Goal: Task Accomplishment & Management: Use online tool/utility

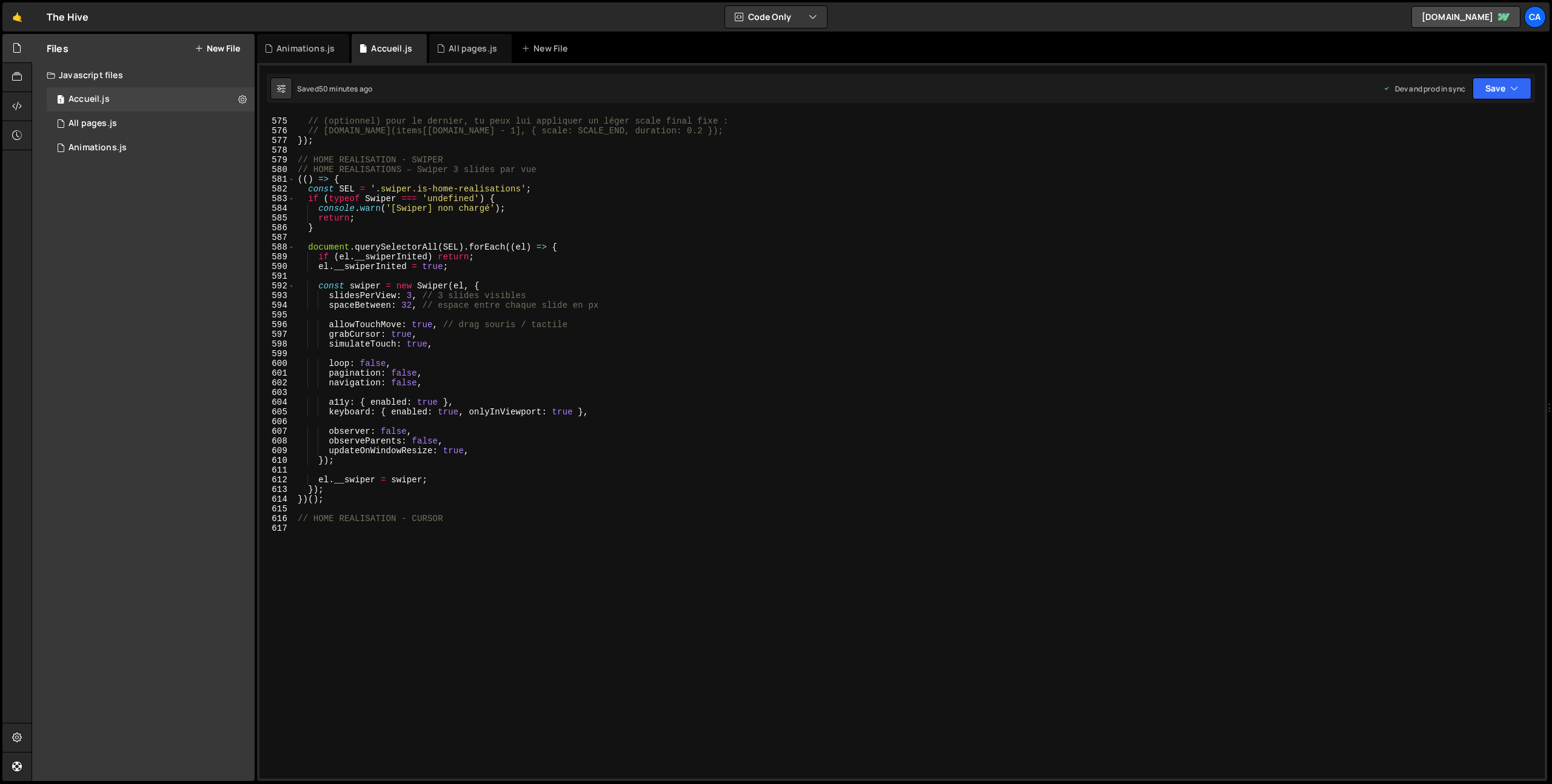
scroll to position [5645, 0]
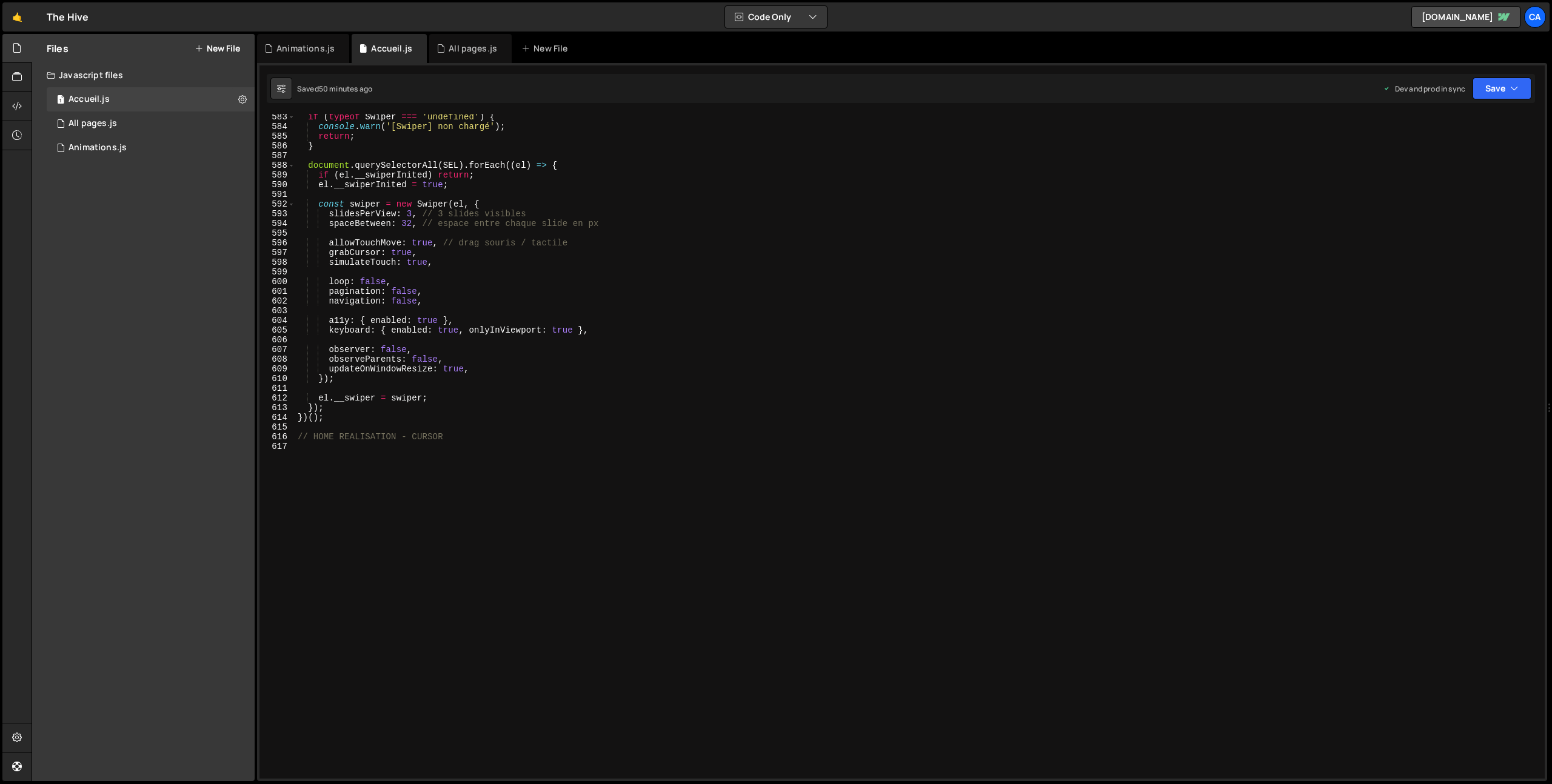
click at [401, 571] on div "if ( typeof Swiper === 'undefined' ) { console . warn ( '[Swiper] non chargé' )…" at bounding box center [917, 454] width 1244 height 684
drag, startPoint x: 457, startPoint y: 438, endPoint x: 371, endPoint y: 440, distance: 86.0
click at [371, 440] on div "if ( typeof Swiper === 'undefined' ) { console . warn ( '[Swiper] non chargé' )…" at bounding box center [917, 454] width 1244 height 684
click at [358, 438] on div "if ( typeof Swiper === 'undefined' ) { console . warn ( '[Swiper] non chargé' )…" at bounding box center [917, 454] width 1244 height 684
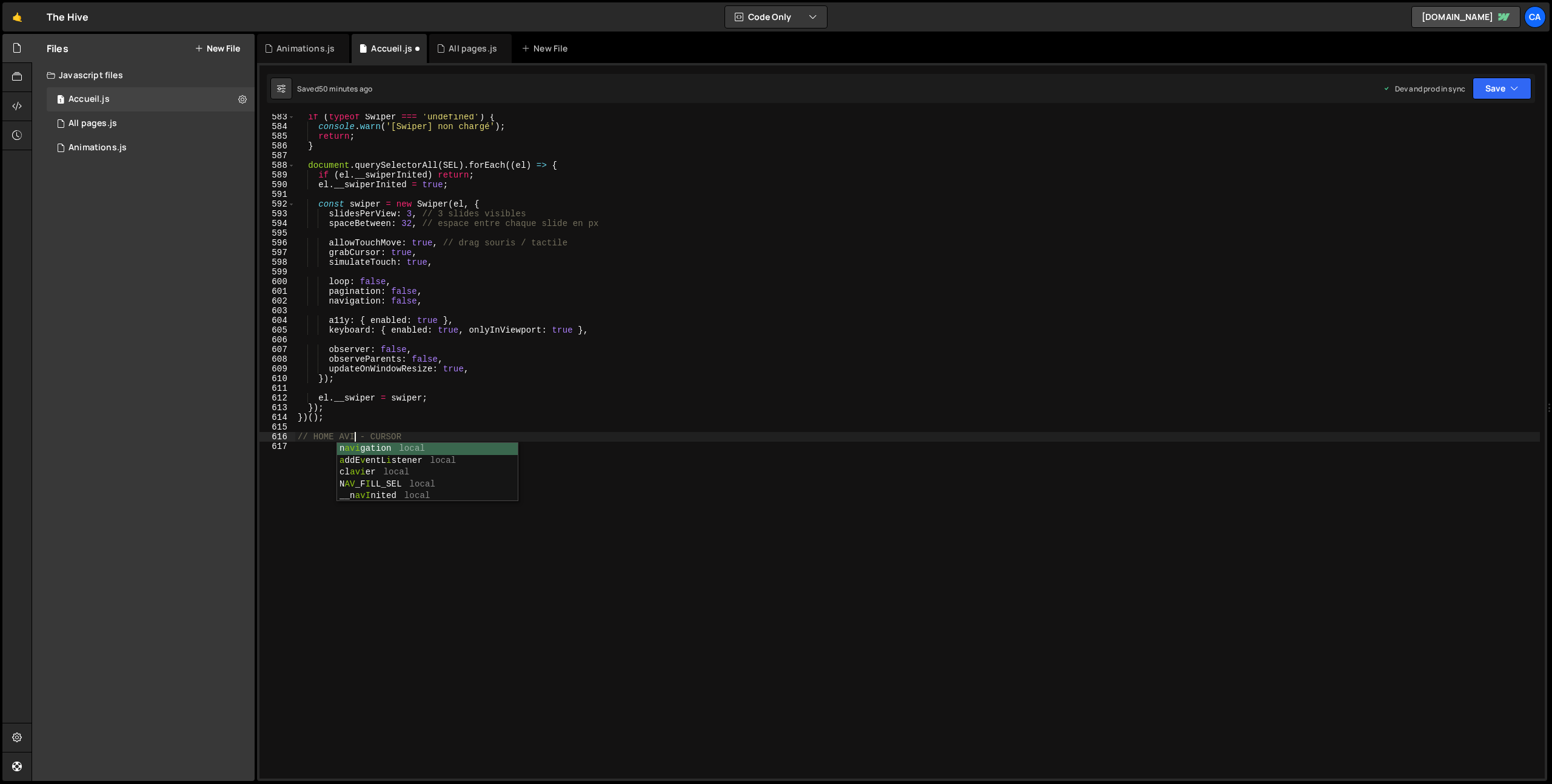
scroll to position [0, 4]
click at [395, 438] on div "if ( typeof Swiper === 'undefined' ) { console . warn ( '[Swiper] non chargé' )…" at bounding box center [917, 454] width 1244 height 684
type textarea "// HOME AVIS - swiper"
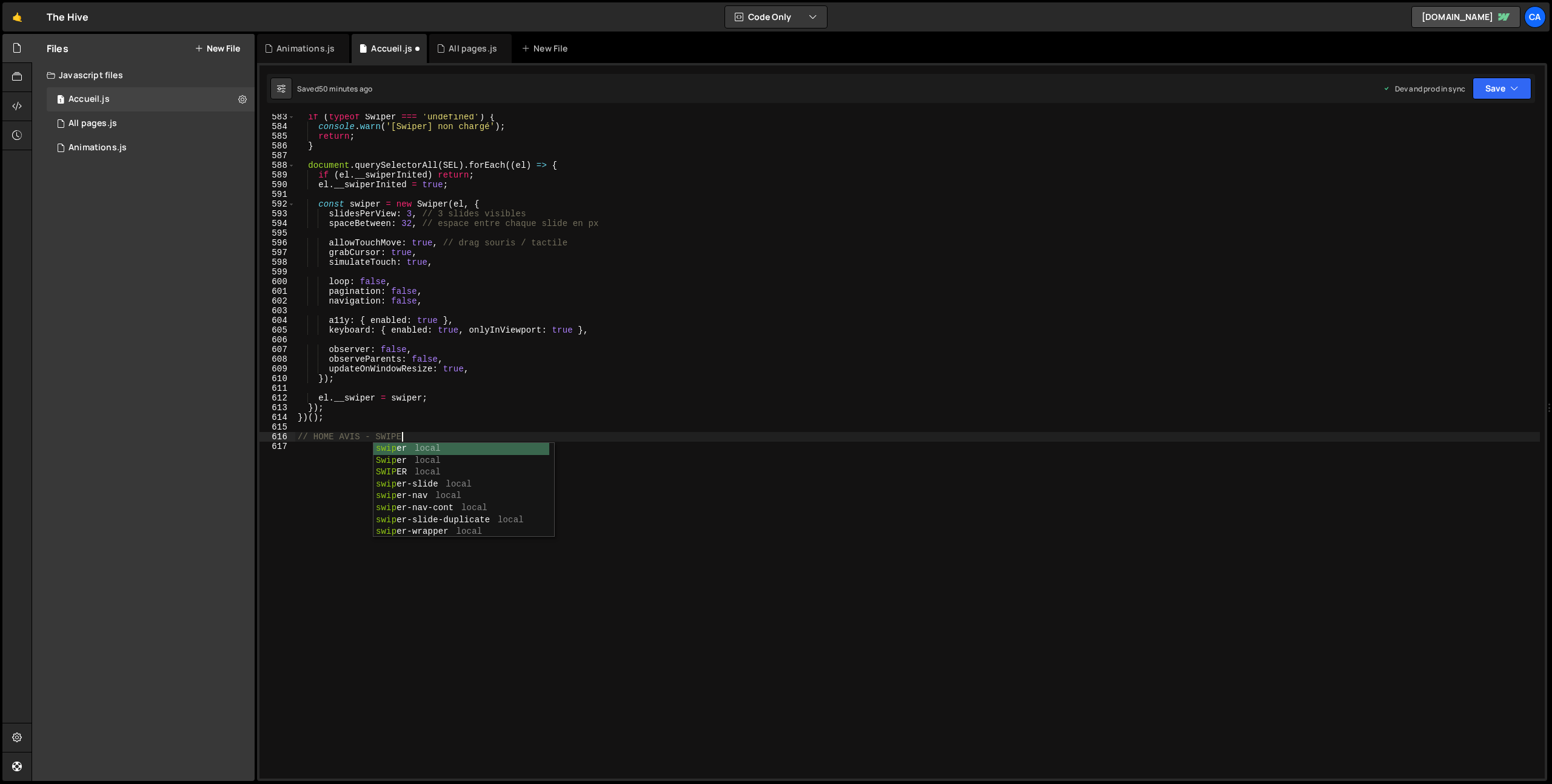
scroll to position [0, 7]
type textarea "// HOME AVIS - swiper"
paste textarea "// HOME AVIS - swiper"
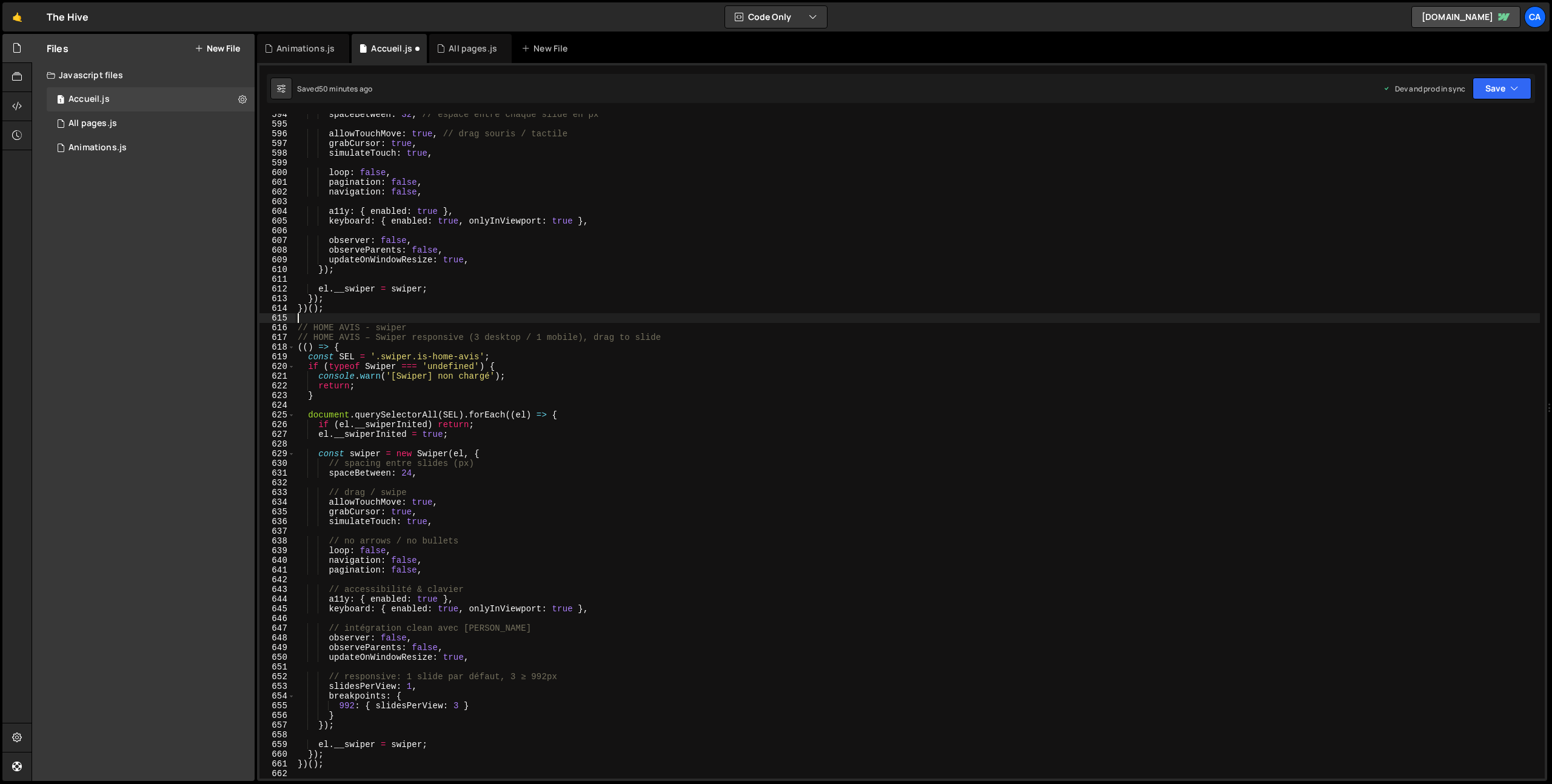
click at [388, 322] on div "spaceBetween : 32 , // espace entre chaque slide en px allowTouchMove : true , …" at bounding box center [917, 452] width 1244 height 684
click at [389, 327] on div "spaceBetween : 32 , // espace entre chaque slide en px allowTouchMove : true , …" at bounding box center [917, 452] width 1244 height 684
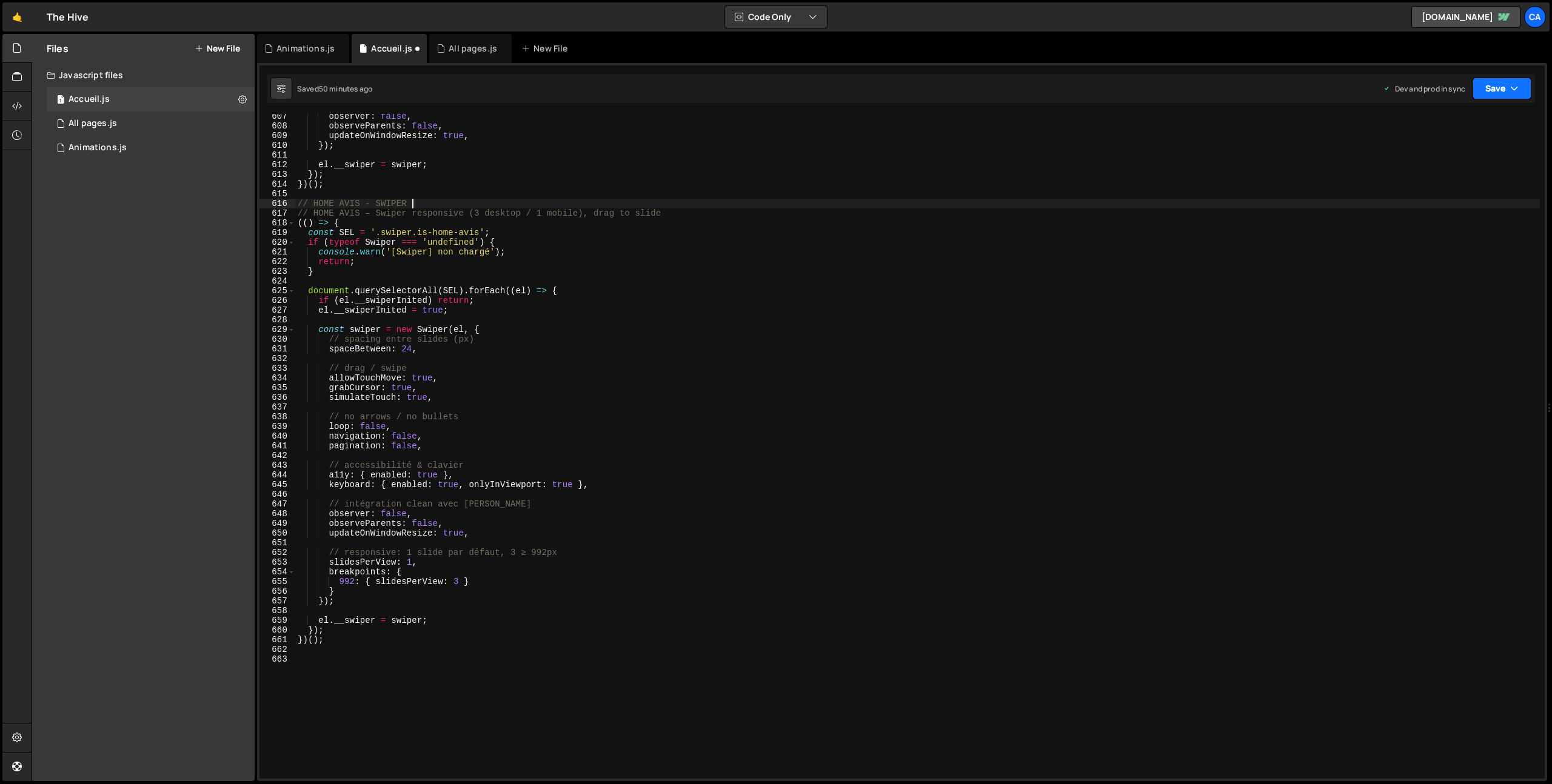
type textarea "// HOME AVIS - SWIPER"
click at [1502, 97] on button "Save" at bounding box center [1502, 89] width 58 height 22
click at [1447, 171] on div "50 minutes ago" at bounding box center [1445, 171] width 52 height 11
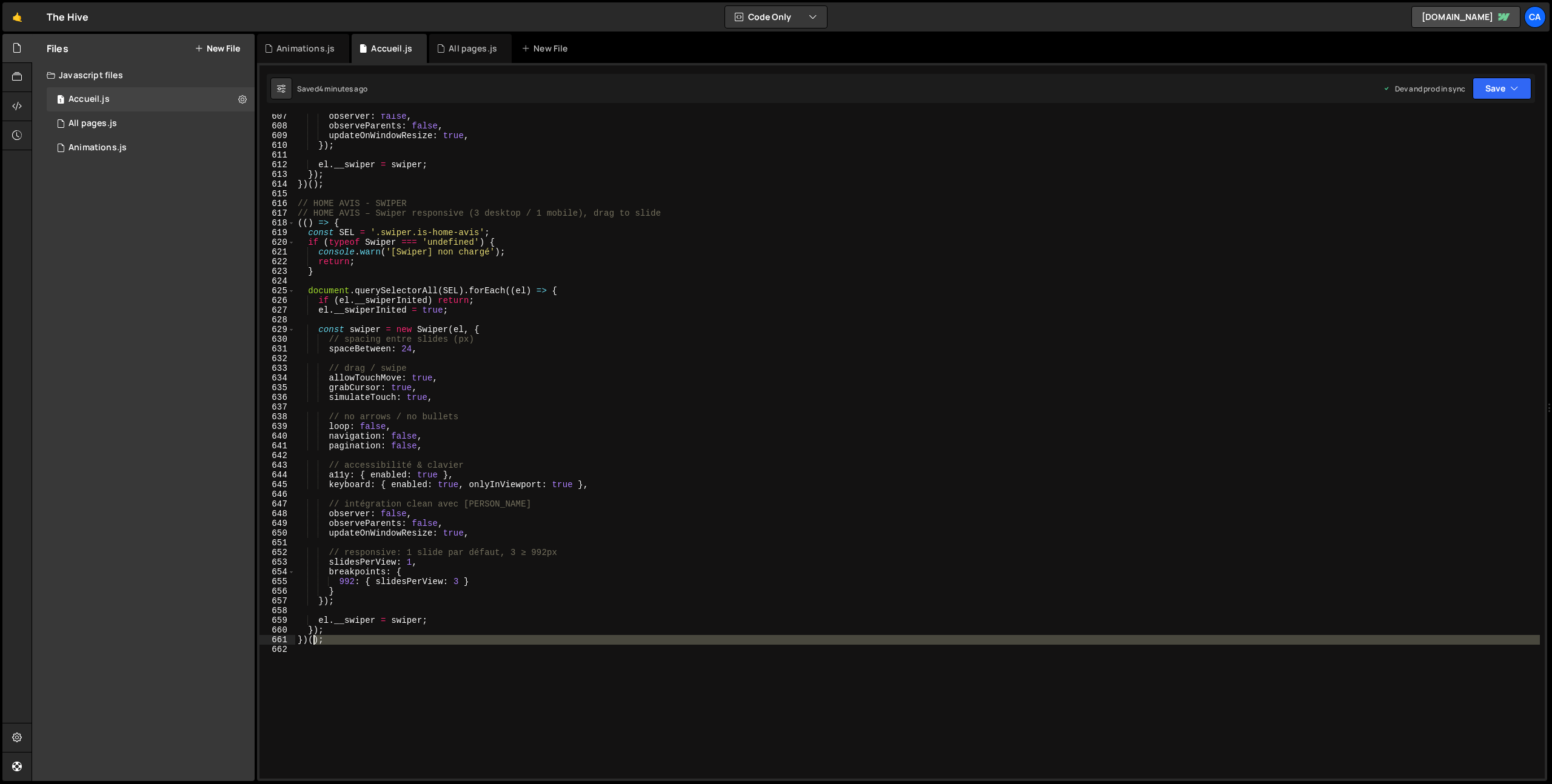
scroll to position [0, 0]
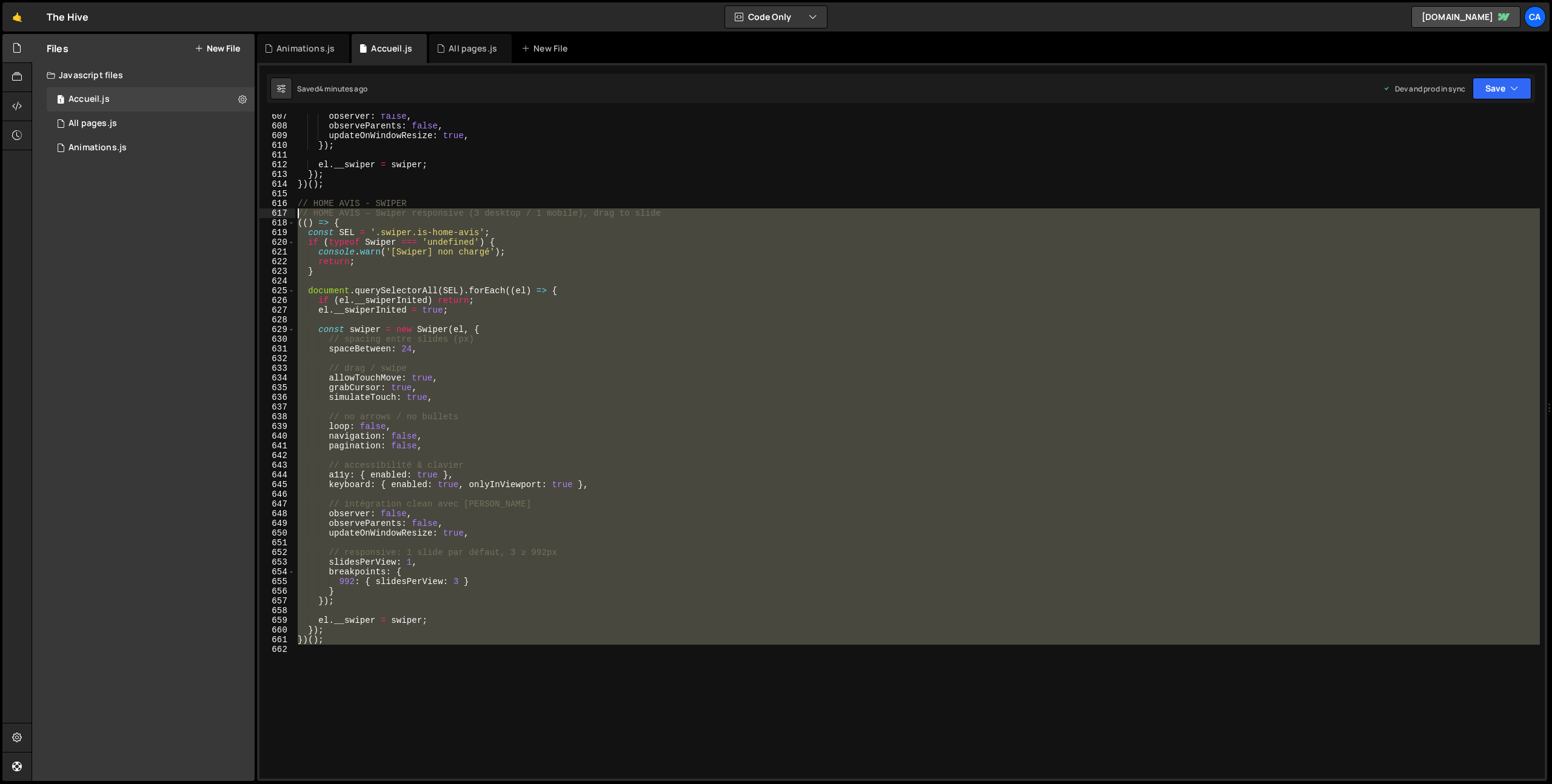
drag, startPoint x: 319, startPoint y: 650, endPoint x: 253, endPoint y: 213, distance: 442.0
click at [253, 213] on div "Files New File Javascript files 1 Accueil.js 0 1 All pages.js 0 1 Animations.js…" at bounding box center [792, 408] width 1521 height 748
type textarea "// HOME AVIS – Swiper responsive (3 desktop / 1 mobile), drag to slide (() => {"
paste textarea
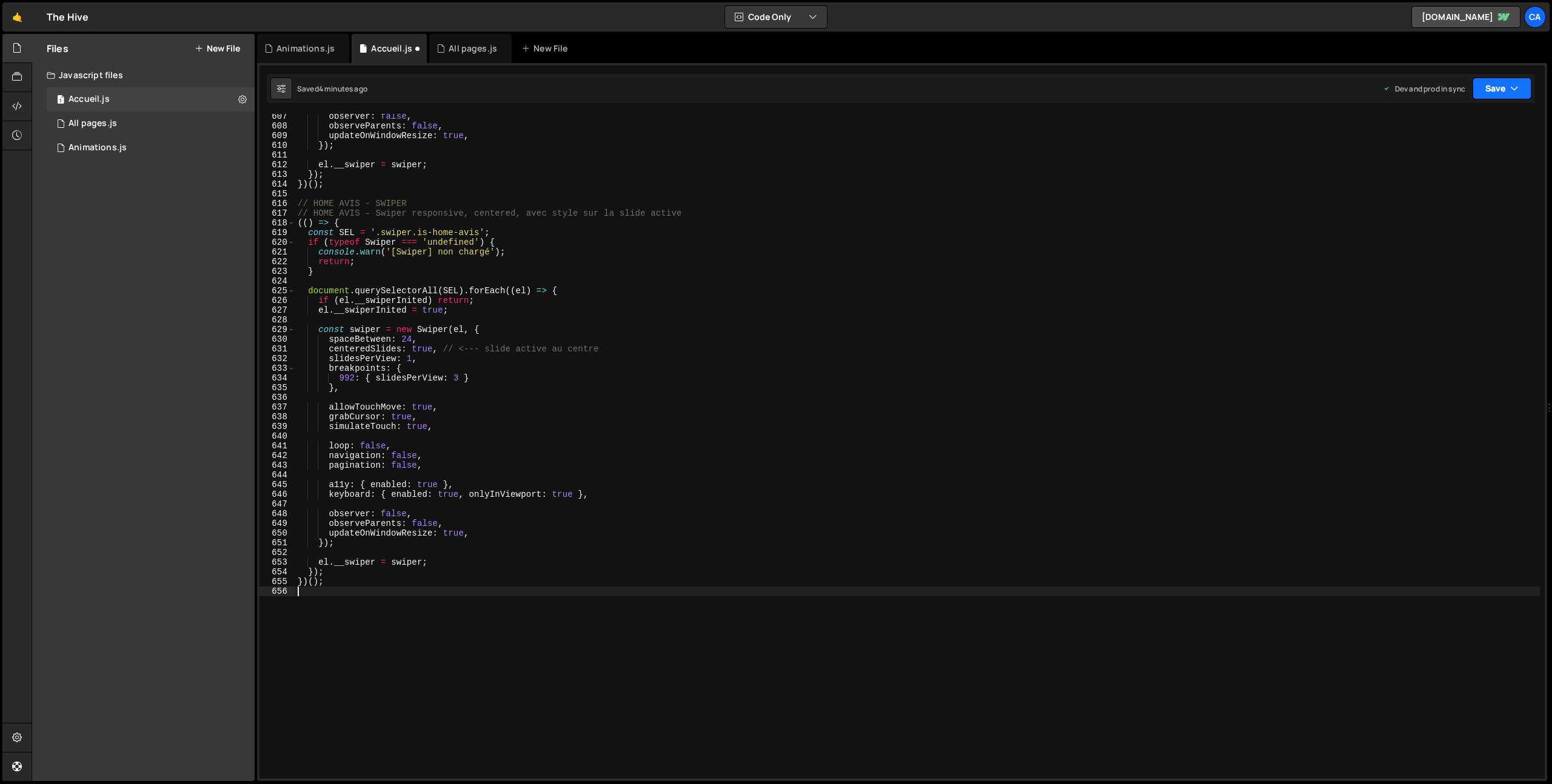
click at [1493, 88] on button "Save" at bounding box center [1502, 89] width 58 height 22
click at [1472, 166] on div "Saved 4 minutes ago" at bounding box center [1461, 171] width 126 height 14
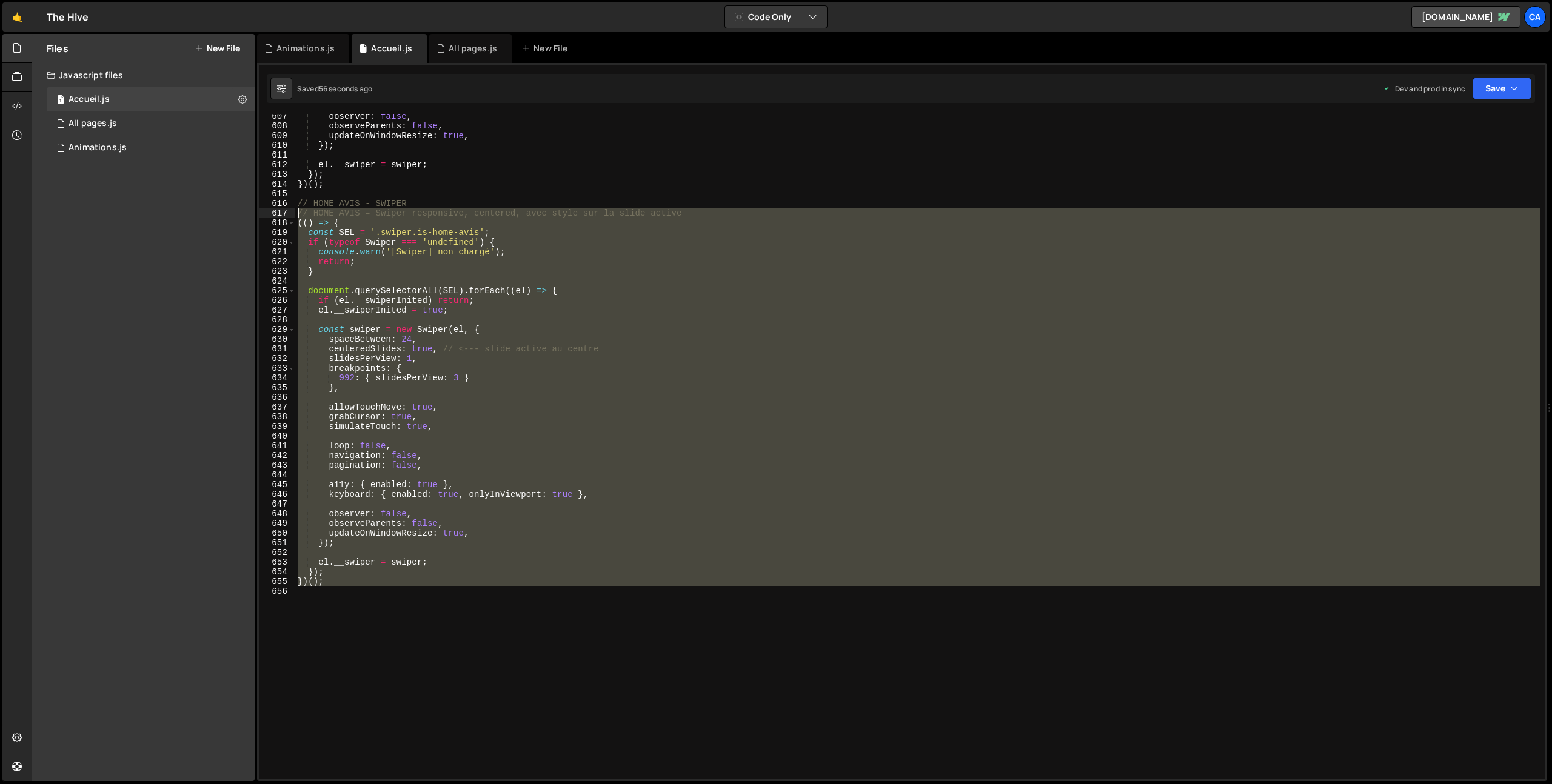
drag, startPoint x: 324, startPoint y: 682, endPoint x: 288, endPoint y: 213, distance: 470.4
click at [288, 213] on div "607 608 609 610 611 612 613 614 615 616 617 618 619 620 621 622 623 624 625 626…" at bounding box center [902, 446] width 1285 height 664
type textarea "// HOME AVIS – Swiper responsive, centered, avec style sur la slide active (() …"
paste textarea
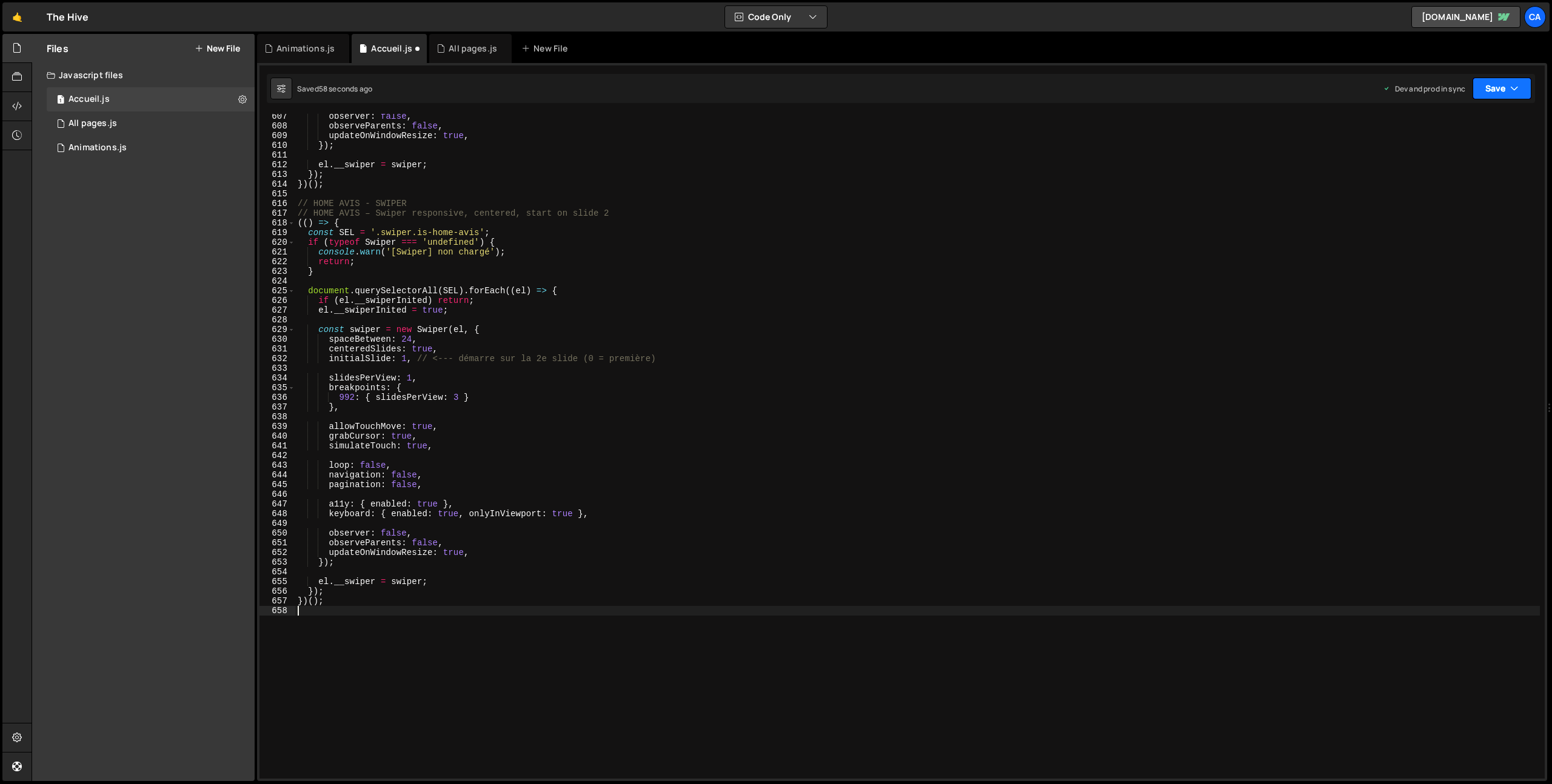
click at [1497, 89] on button "Save" at bounding box center [1502, 89] width 58 height 22
click at [1418, 164] on div "Saved 56 seconds ago" at bounding box center [1461, 171] width 126 height 14
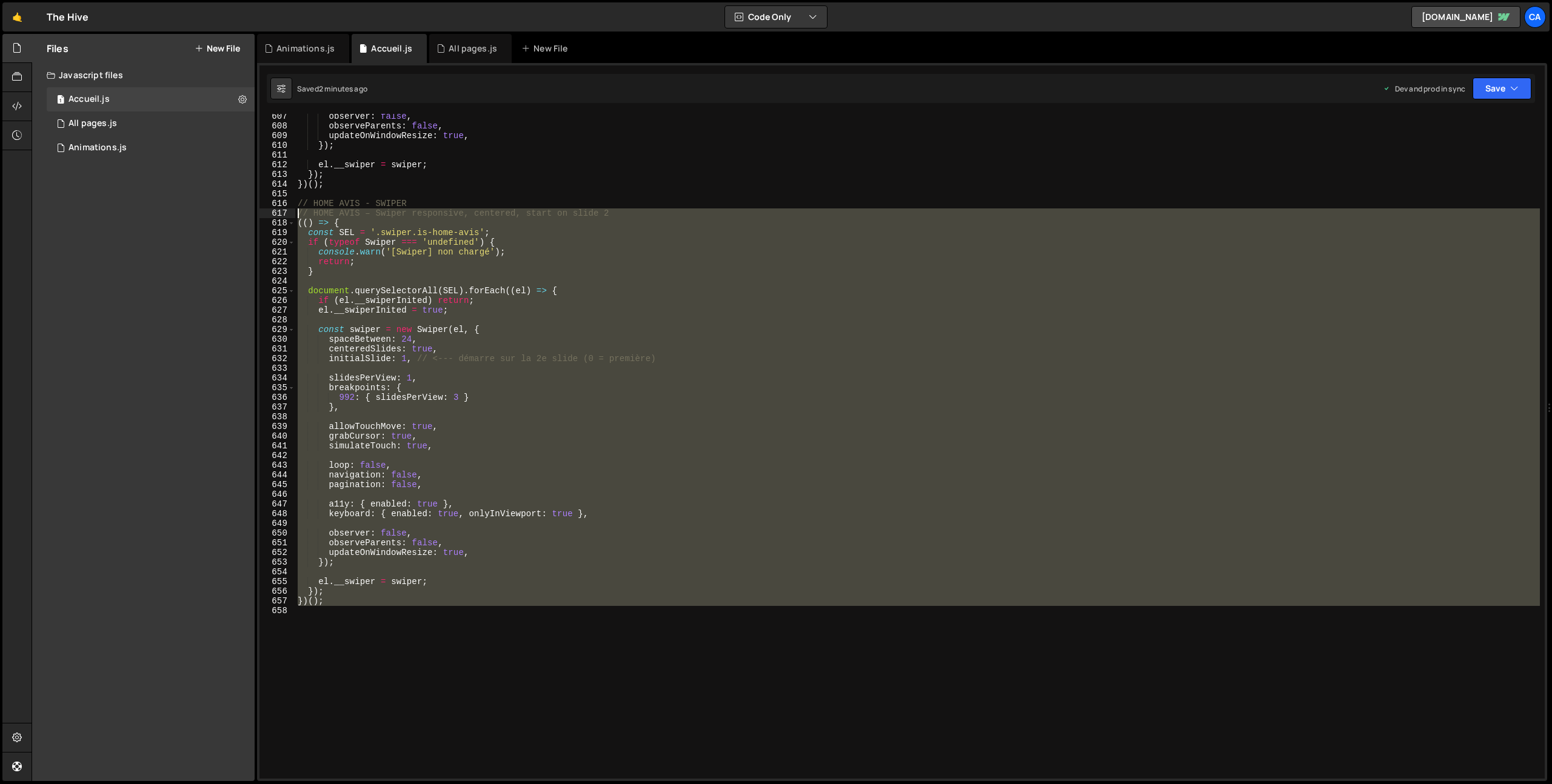
drag, startPoint x: 327, startPoint y: 455, endPoint x: 294, endPoint y: 215, distance: 242.3
click at [294, 215] on div "607 608 609 610 611 612 613 614 615 616 617 618 619 620 621 622 623 624 625 626…" at bounding box center [902, 446] width 1285 height 664
type textarea "// HOME AVIS – Swiper responsive, centered, start on slide 2 (() => {"
paste textarea
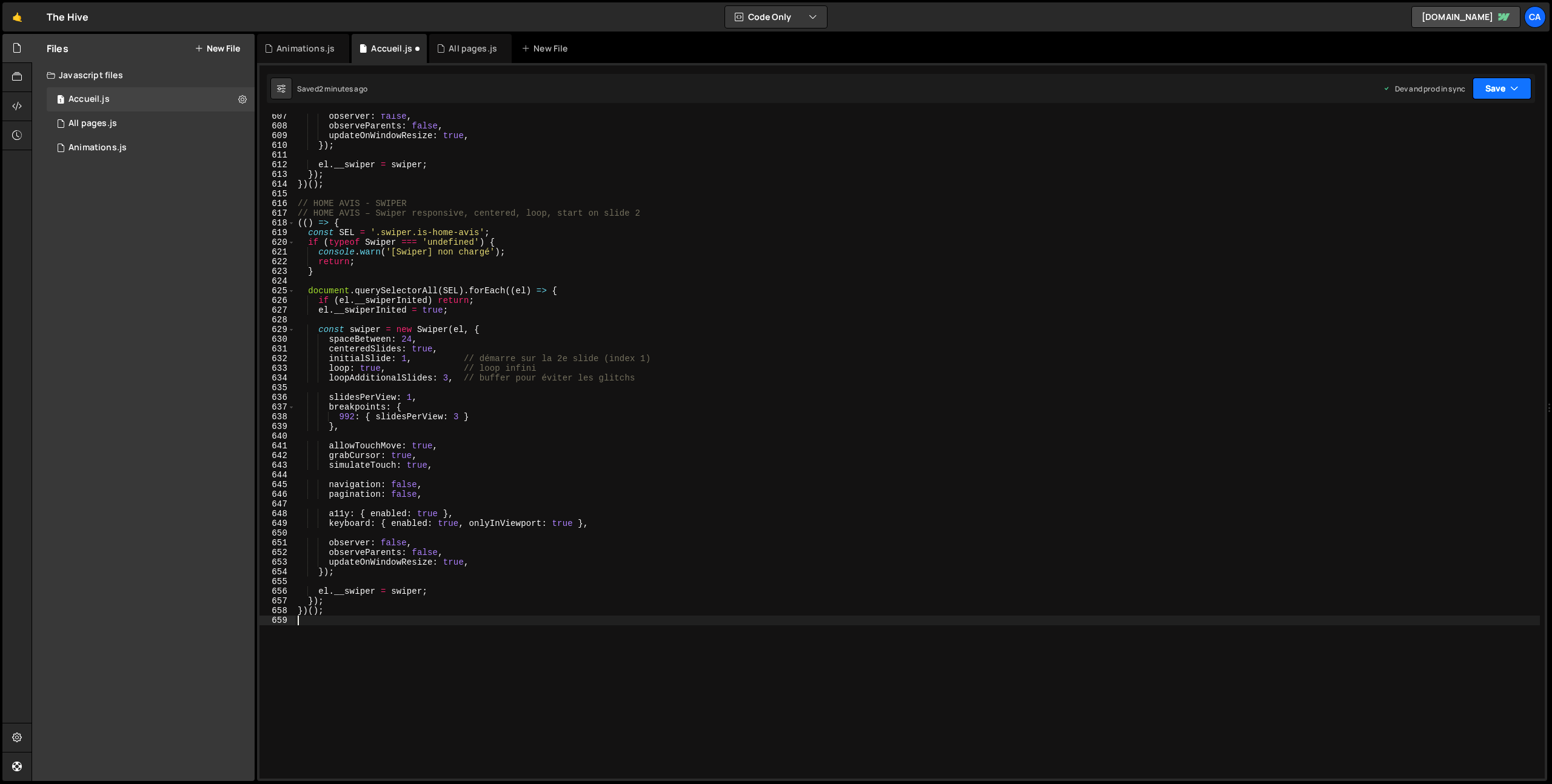
click at [1506, 89] on button "Save" at bounding box center [1502, 89] width 58 height 22
click at [1434, 162] on div "Save to Production S" at bounding box center [1461, 158] width 126 height 12
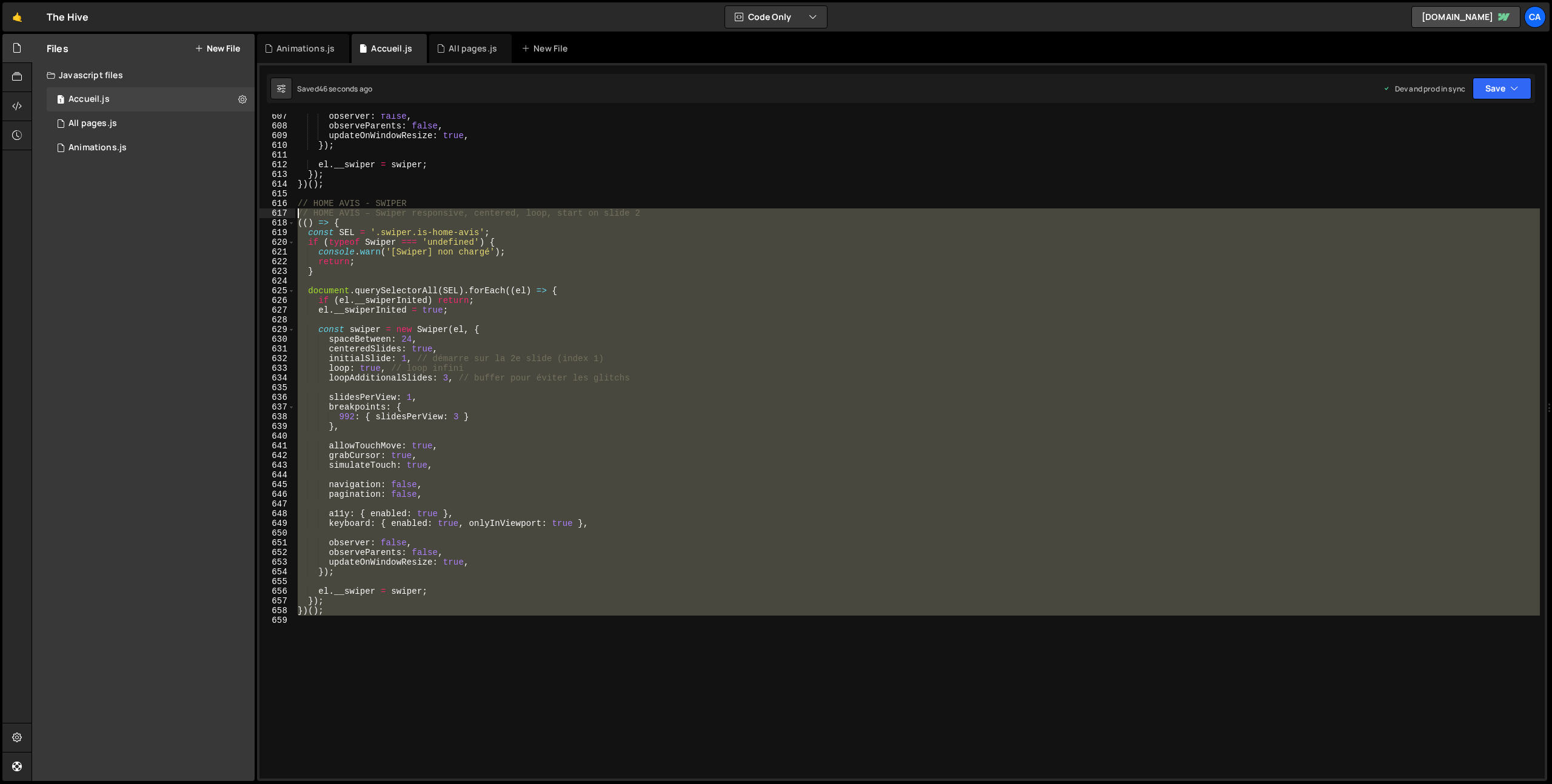
drag, startPoint x: 379, startPoint y: 677, endPoint x: 240, endPoint y: 213, distance: 484.4
click at [240, 213] on div "Files New File Javascript files 1 Accueil.js 0 1 All pages.js 0 1 Animations.js…" at bounding box center [792, 408] width 1521 height 748
type textarea "// HOME AVIS – Swiper responsive, centered, loop, start on slide 2 (() => {"
paste textarea
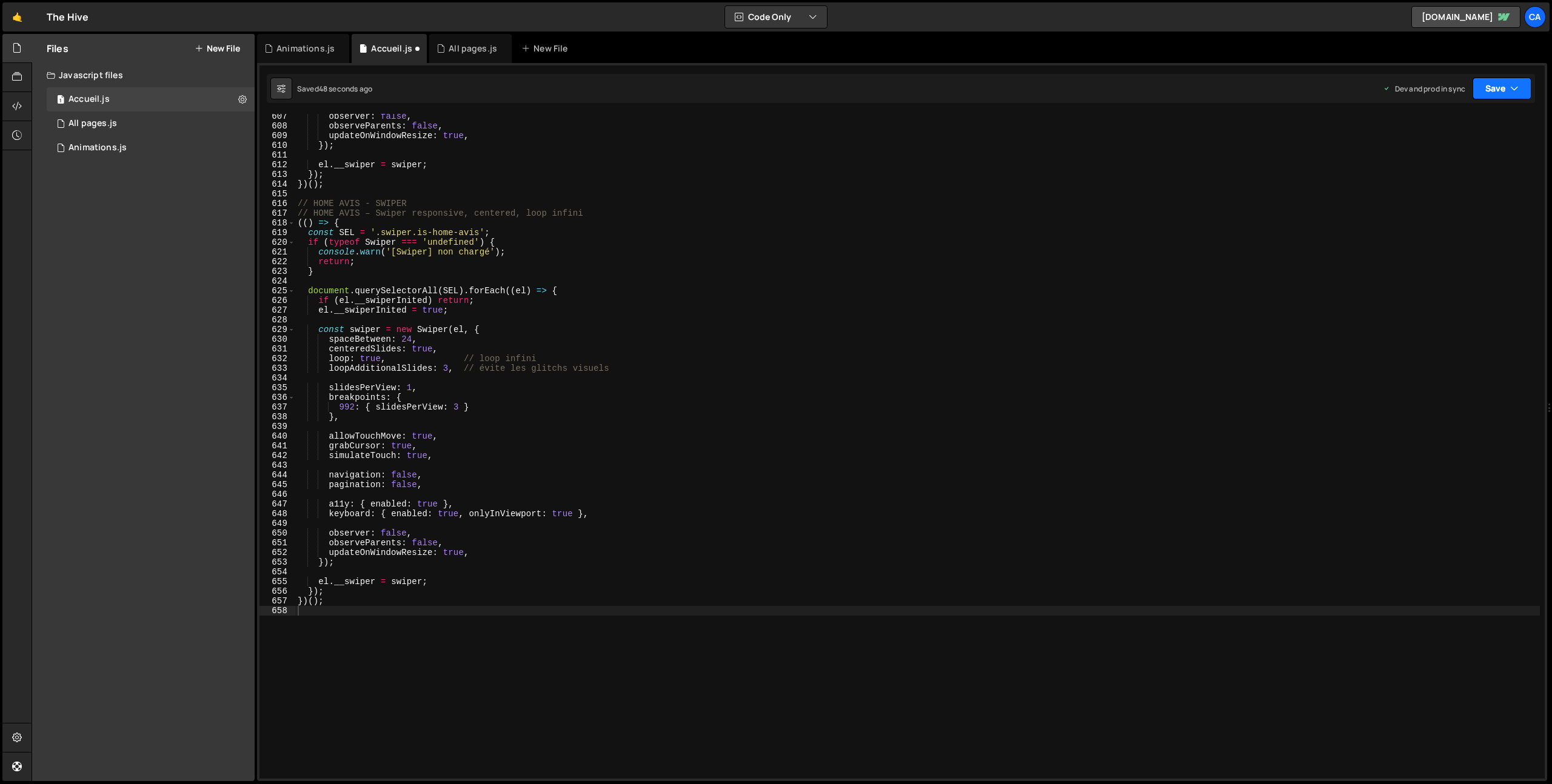
drag, startPoint x: 1491, startPoint y: 86, endPoint x: 1492, endPoint y: 103, distance: 17.0
click at [1491, 86] on button "Save" at bounding box center [1502, 89] width 58 height 22
click at [1431, 170] on div "46 seconds ago" at bounding box center [1446, 171] width 54 height 11
click at [398, 509] on div "observer : false , observeParents : false , updateOnWindowResize : true , }) ; …" at bounding box center [917, 454] width 1244 height 684
drag, startPoint x: 477, startPoint y: 358, endPoint x: 274, endPoint y: 357, distance: 203.0
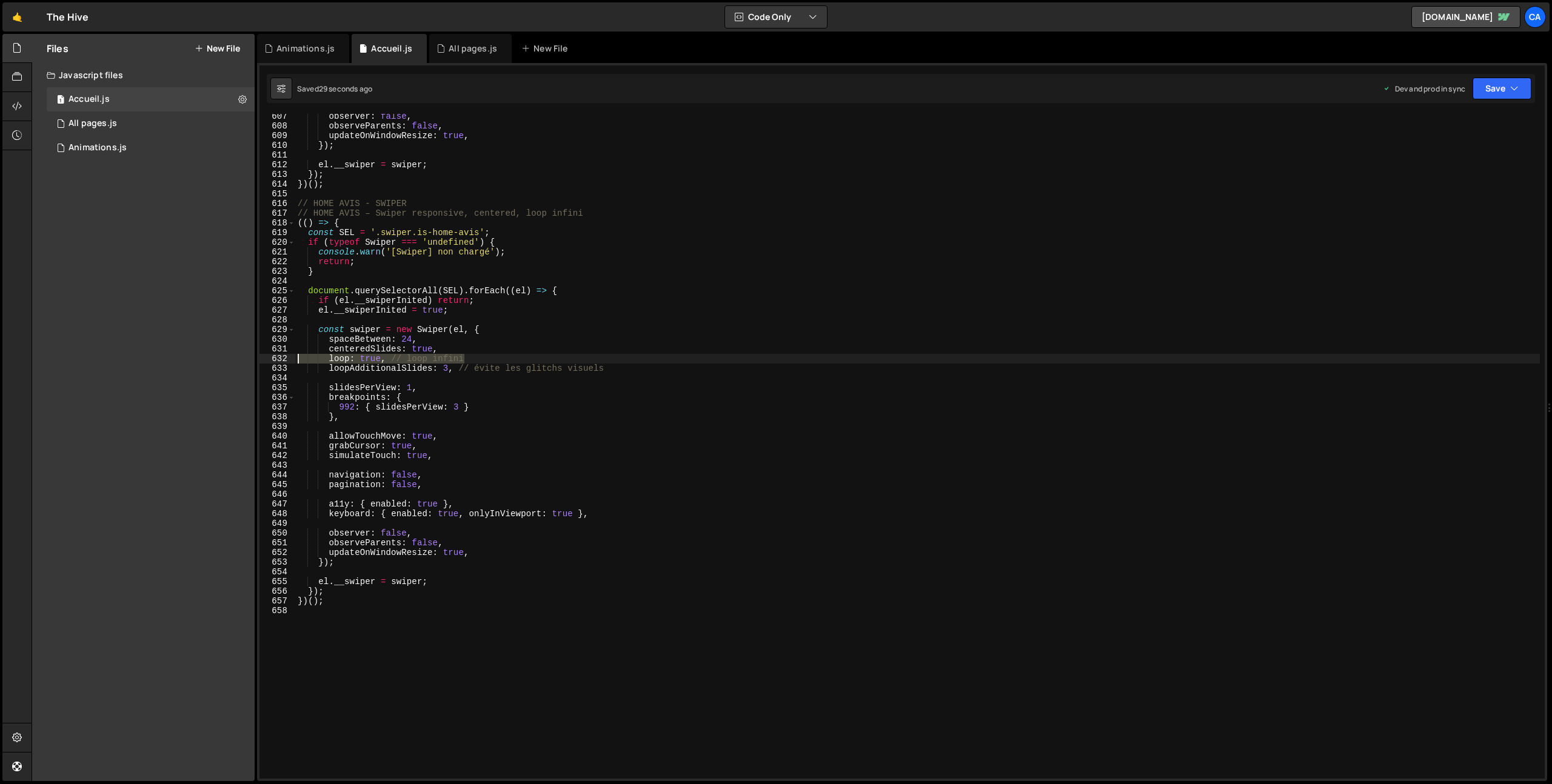
click at [274, 357] on div "keyboard: { enabled: true, onlyInViewport: true }, 607 608 609 610 611 612 613 …" at bounding box center [902, 446] width 1285 height 664
click at [536, 363] on div "observer : false , observeParents : false , updateOnWindowResize : true , }) ; …" at bounding box center [917, 446] width 1244 height 664
click at [541, 366] on div "observer : false , observeParents : false , updateOnWindowResize : true , }) ; …" at bounding box center [917, 454] width 1244 height 684
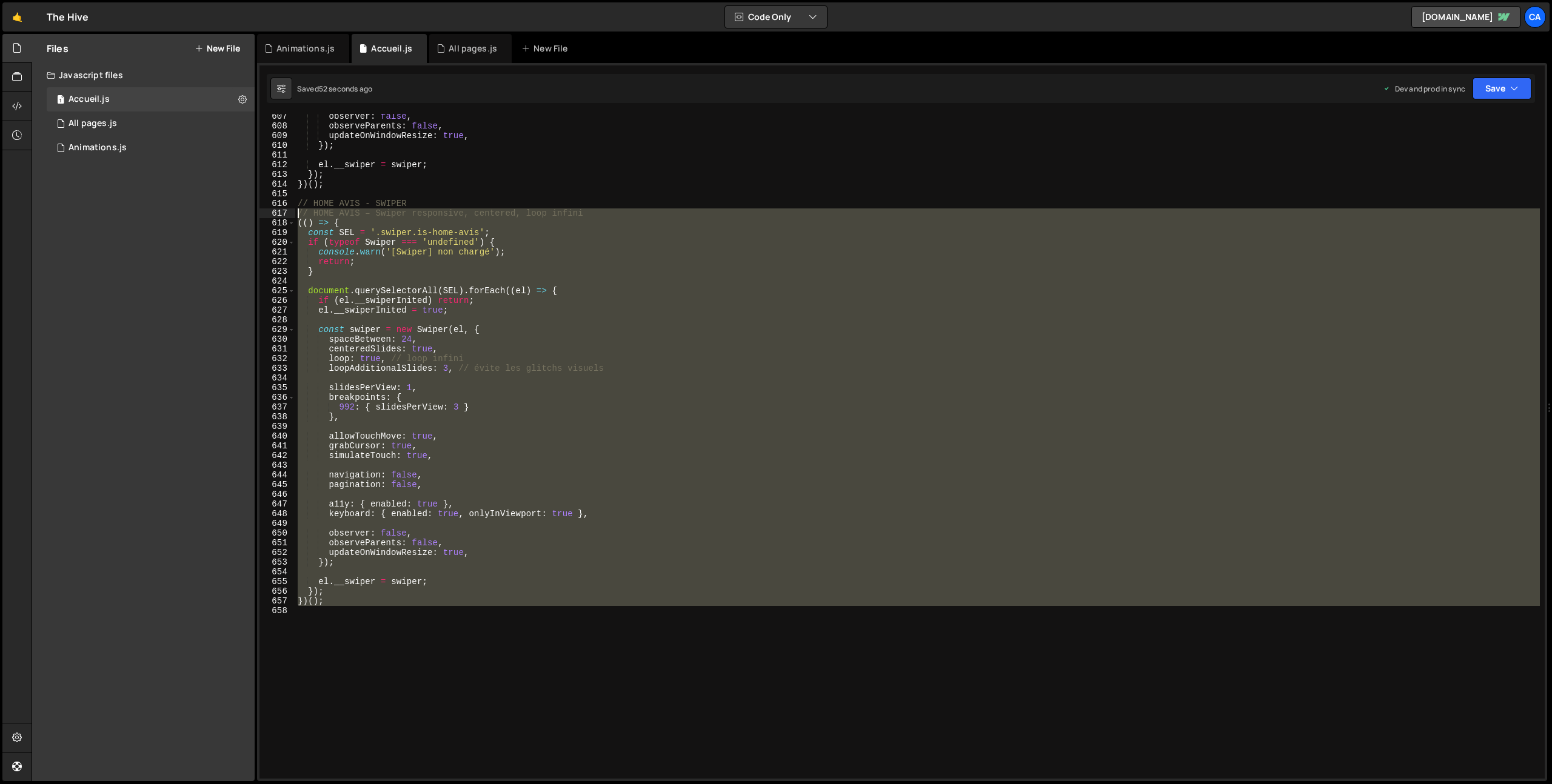
drag, startPoint x: 337, startPoint y: 638, endPoint x: 259, endPoint y: 213, distance: 432.1
click at [260, 213] on div "loopAdditionalSlides: 3, // évite les glitchs visuels 607 608 609 610 611 612 6…" at bounding box center [902, 446] width 1285 height 664
type textarea "// HOME AVIS – Swiper responsive, centered, loop infini (() => {"
paste textarea
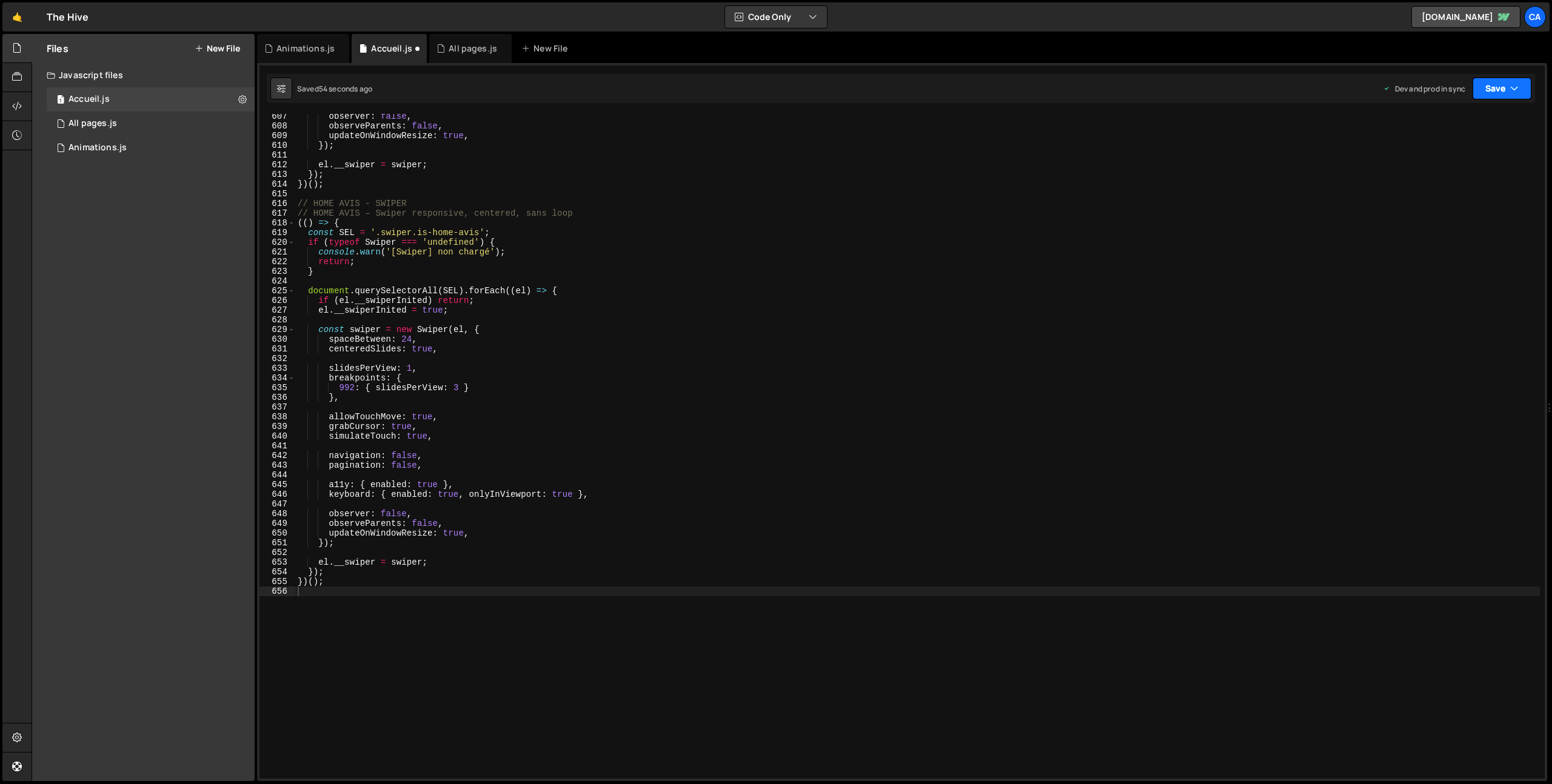
click at [1486, 89] on button "Save" at bounding box center [1502, 89] width 58 height 22
click at [1423, 172] on div "52 seconds ago" at bounding box center [1446, 171] width 54 height 11
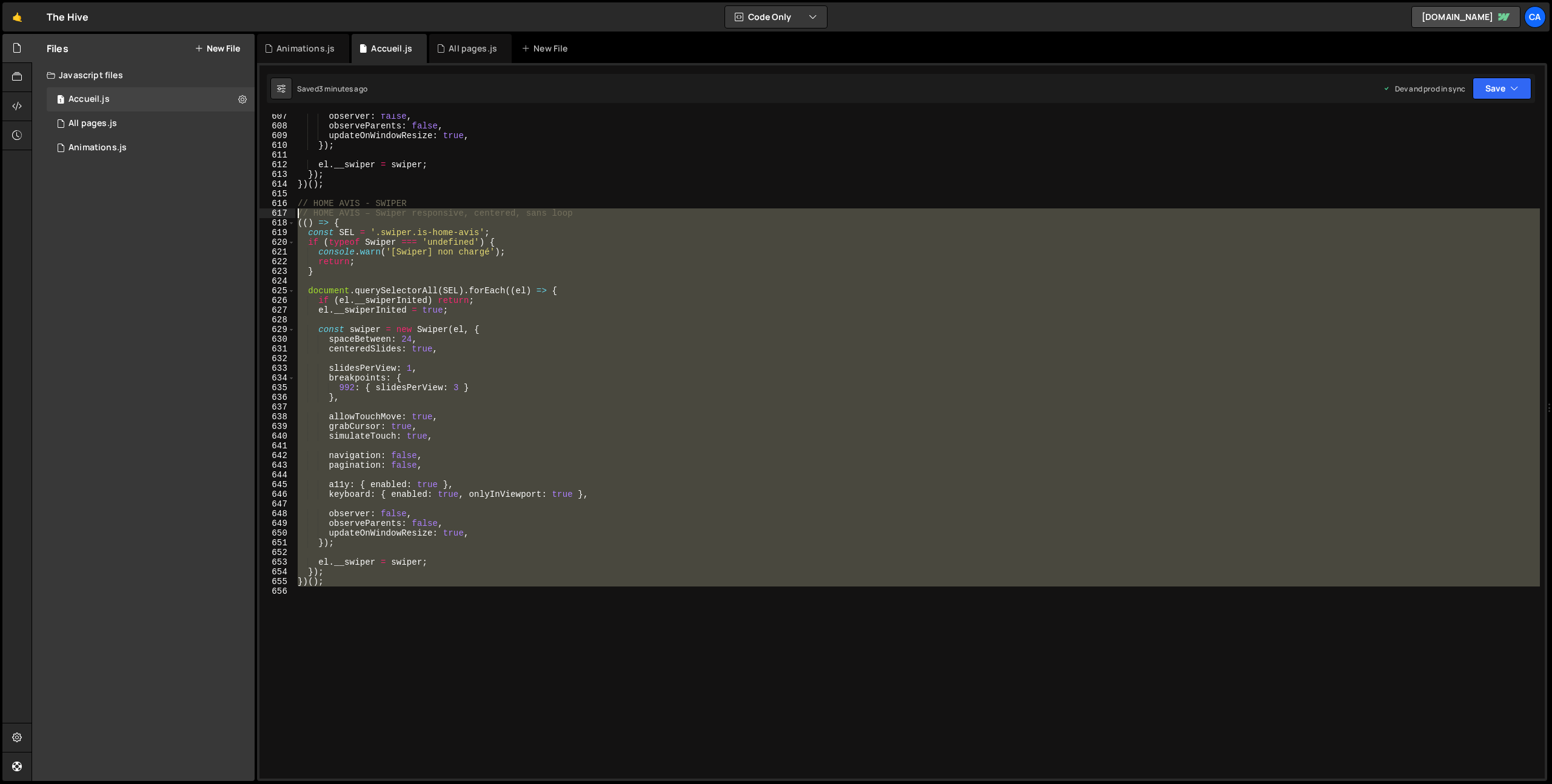
drag, startPoint x: 331, startPoint y: 672, endPoint x: 264, endPoint y: 213, distance: 463.9
click at [264, 213] on div "607 608 609 610 611 612 613 614 615 616 617 618 619 620 621 622 623 624 625 626…" at bounding box center [902, 446] width 1285 height 664
type textarea "// HOME AVIS – Swiper responsive, centered, sans loop (() => {"
paste textarea
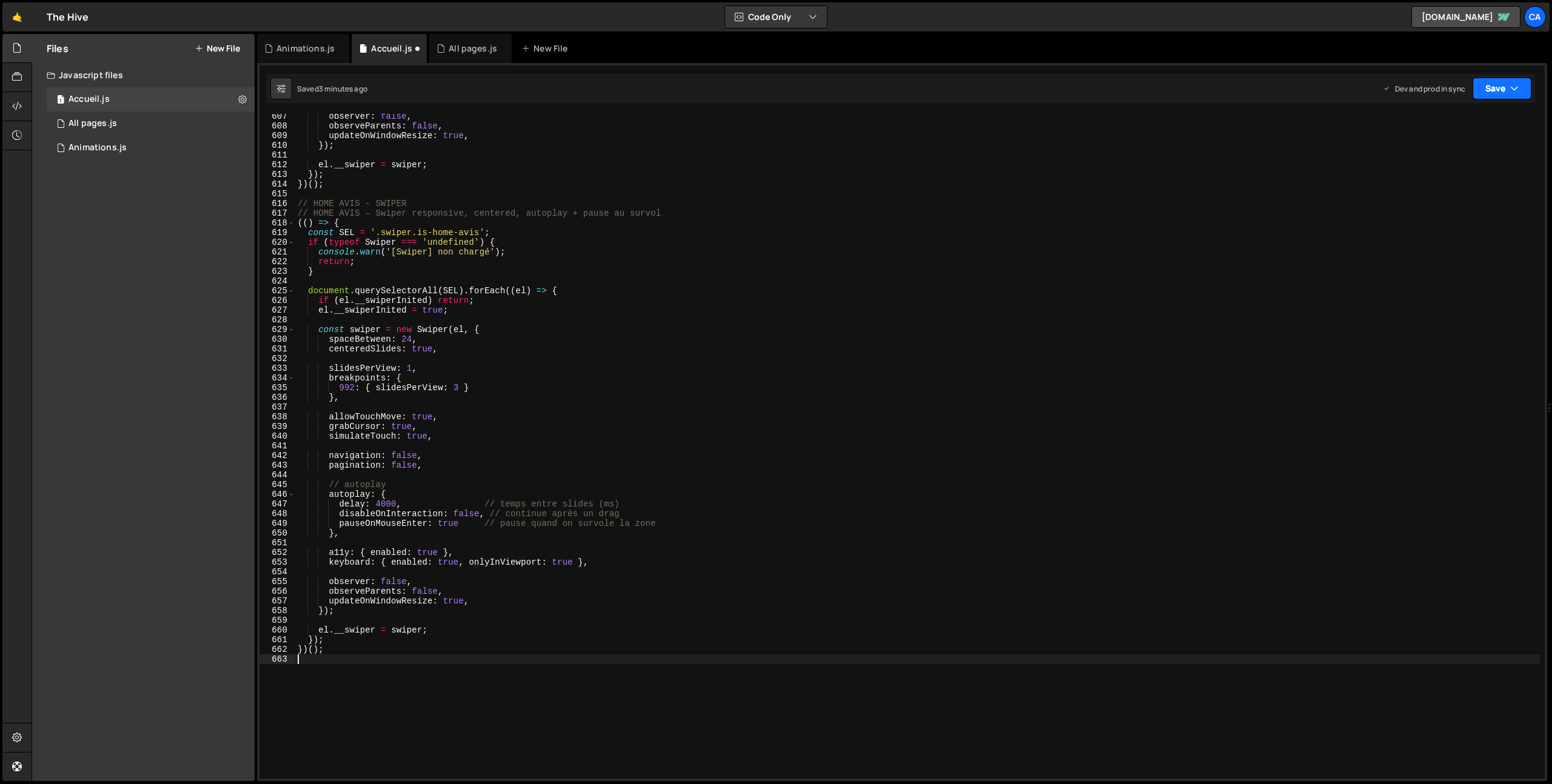
click at [1490, 97] on button "Save" at bounding box center [1502, 89] width 58 height 22
click at [1442, 167] on div "3 minutes ago" at bounding box center [1442, 171] width 47 height 11
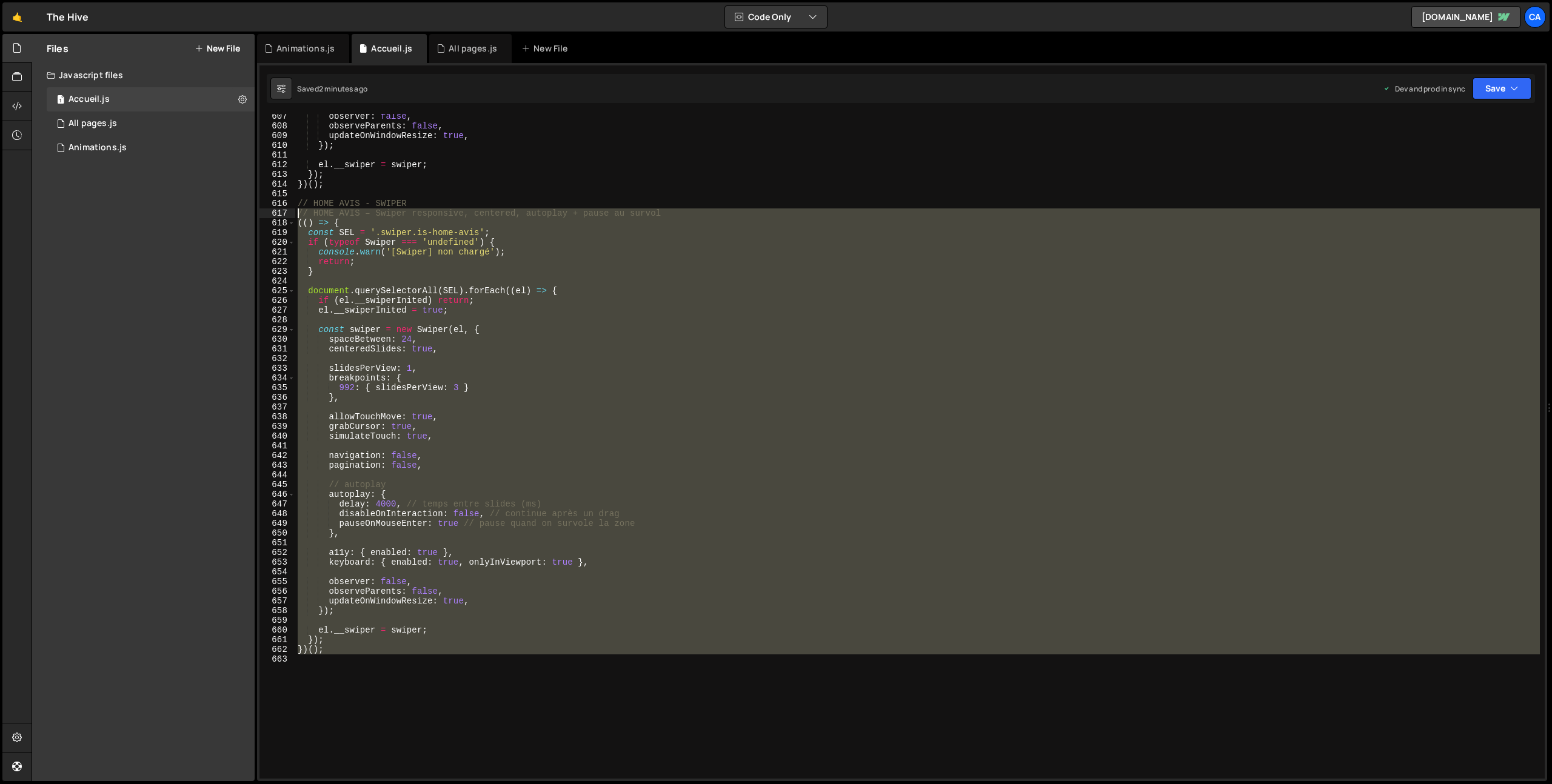
drag, startPoint x: 342, startPoint y: 686, endPoint x: 281, endPoint y: 211, distance: 478.9
click at [281, 211] on div "607 608 609 610 611 612 613 614 615 616 617 618 619 620 621 622 623 624 625 626…" at bounding box center [902, 446] width 1285 height 664
type textarea "// HOME AVIS – Swiper responsive, centered, autoplay + pause au survol (() => {"
paste textarea
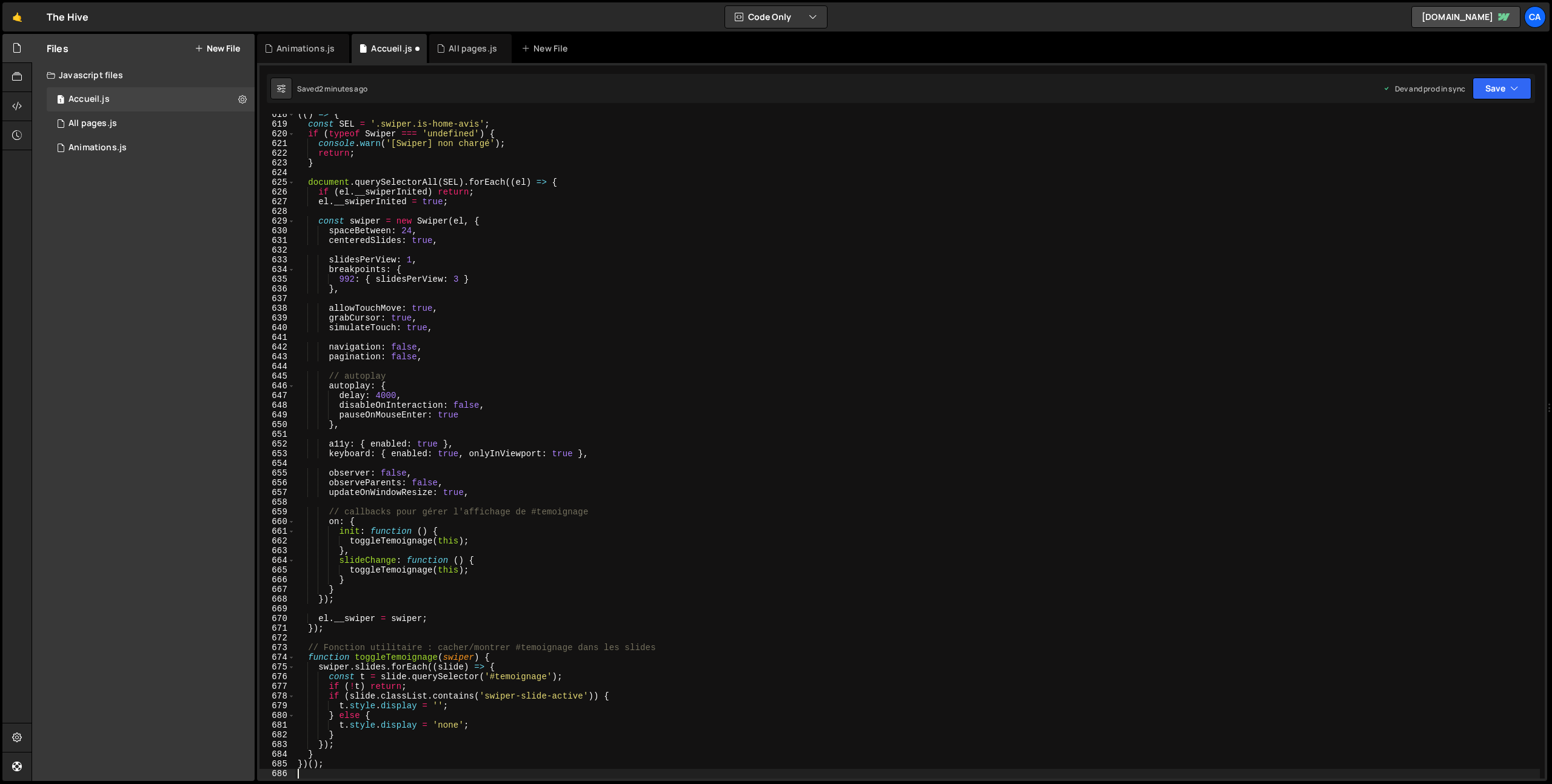
scroll to position [5987, 0]
click at [1484, 89] on button "Save" at bounding box center [1502, 89] width 58 height 22
click at [1423, 172] on div "2 minutes ago" at bounding box center [1442, 171] width 47 height 11
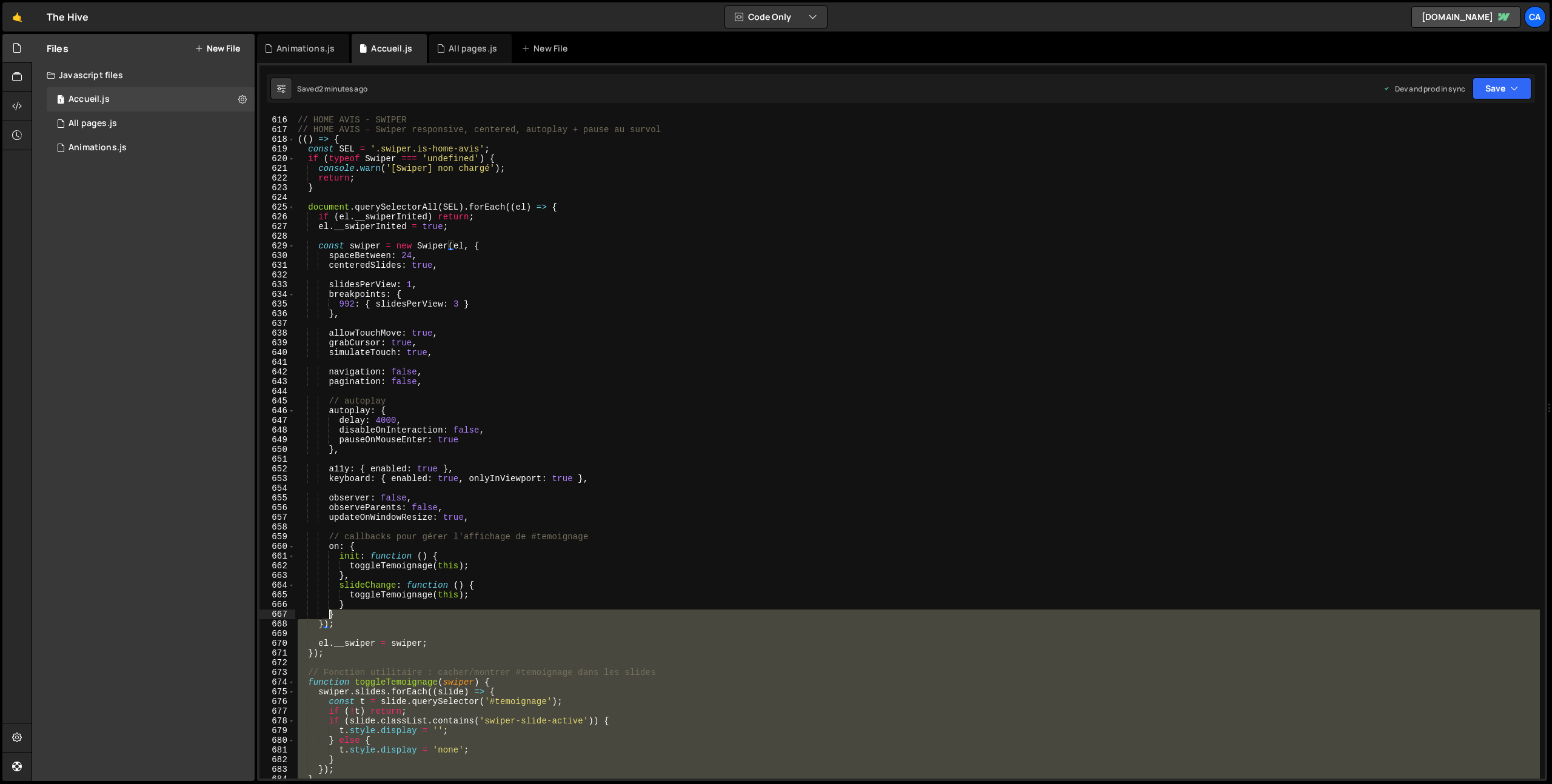
scroll to position [5803, 0]
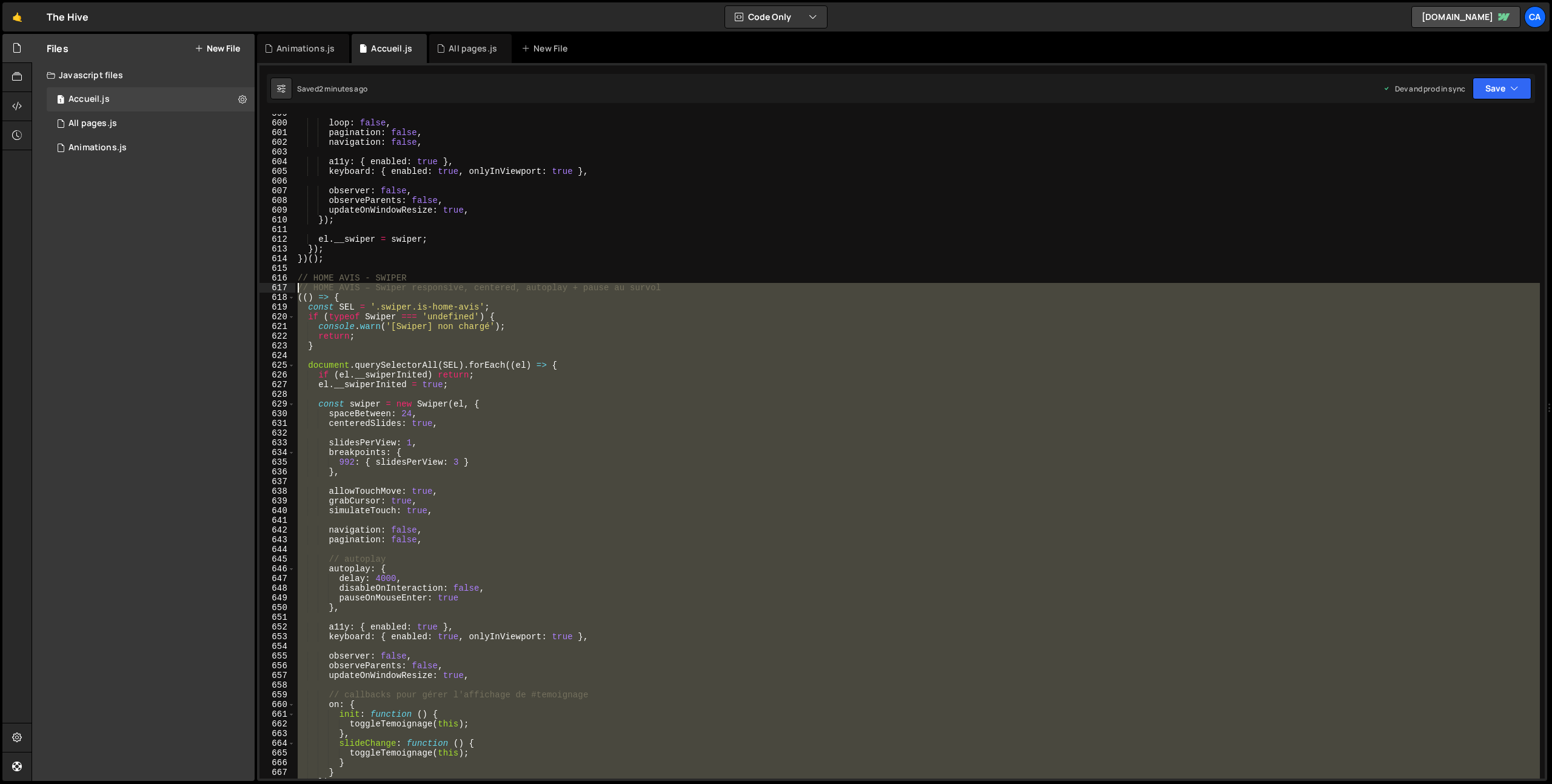
drag, startPoint x: 337, startPoint y: 745, endPoint x: 283, endPoint y: 291, distance: 457.2
click at [283, 291] on div "599 600 601 602 603 604 605 606 607 608 609 610 611 612 613 614 615 616 617 618…" at bounding box center [902, 446] width 1285 height 664
type textarea "// HOME AVIS – Swiper responsive, centered, autoplay + pause au survol (() => {"
paste textarea
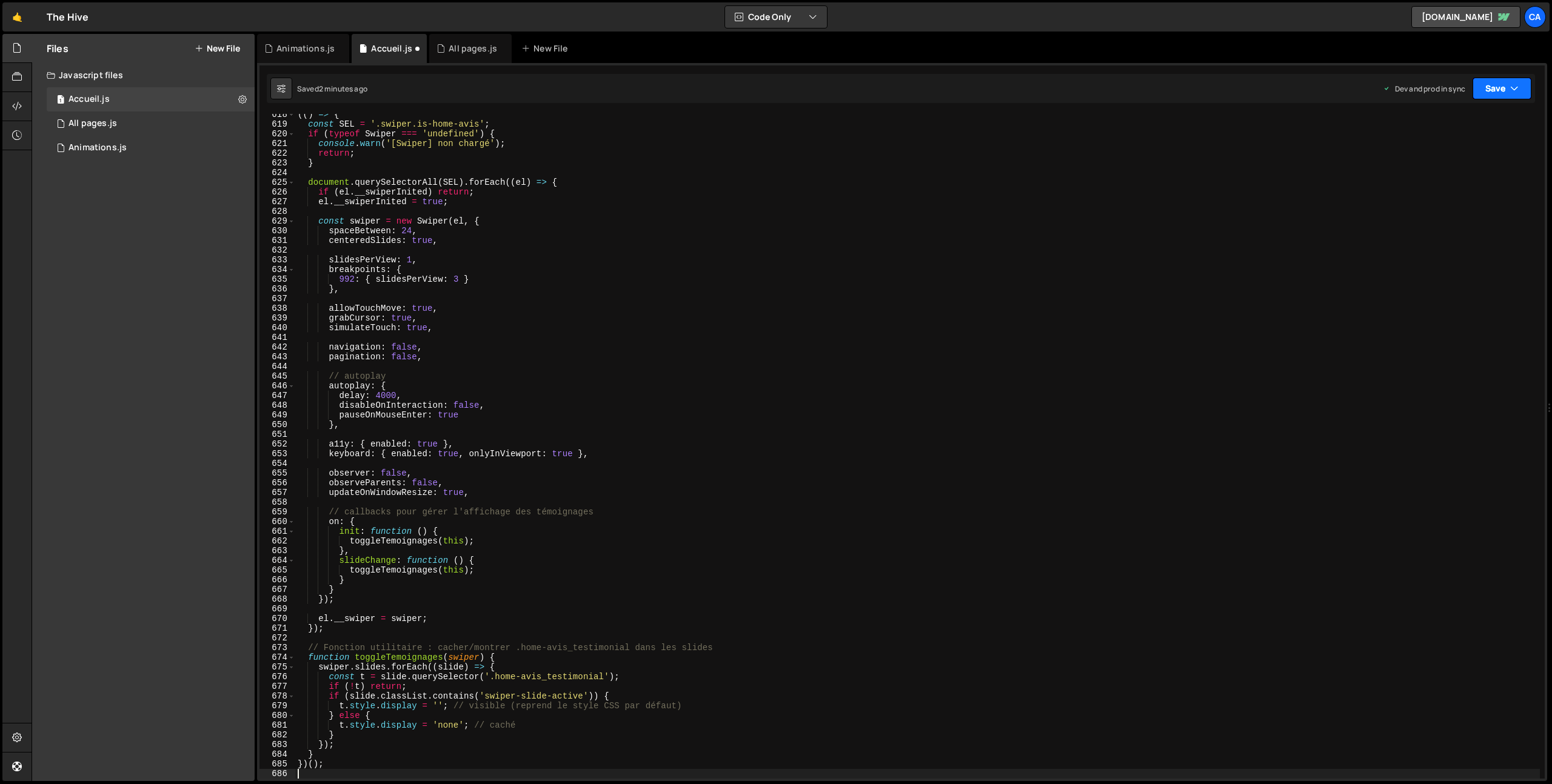
click at [1509, 87] on button "Save" at bounding box center [1502, 89] width 58 height 22
click at [1461, 156] on div "Save to Production S" at bounding box center [1461, 158] width 126 height 12
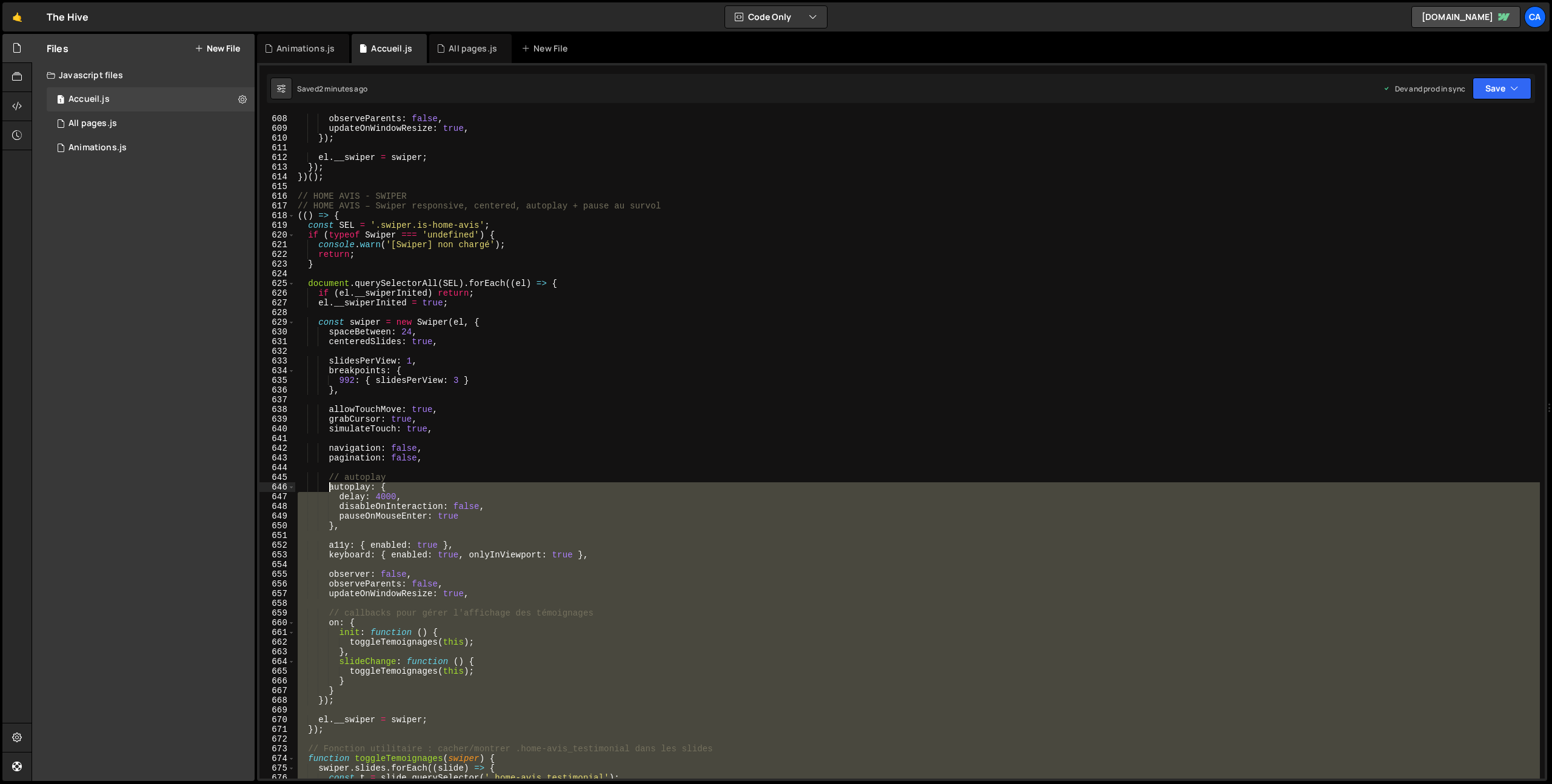
scroll to position [5840, 0]
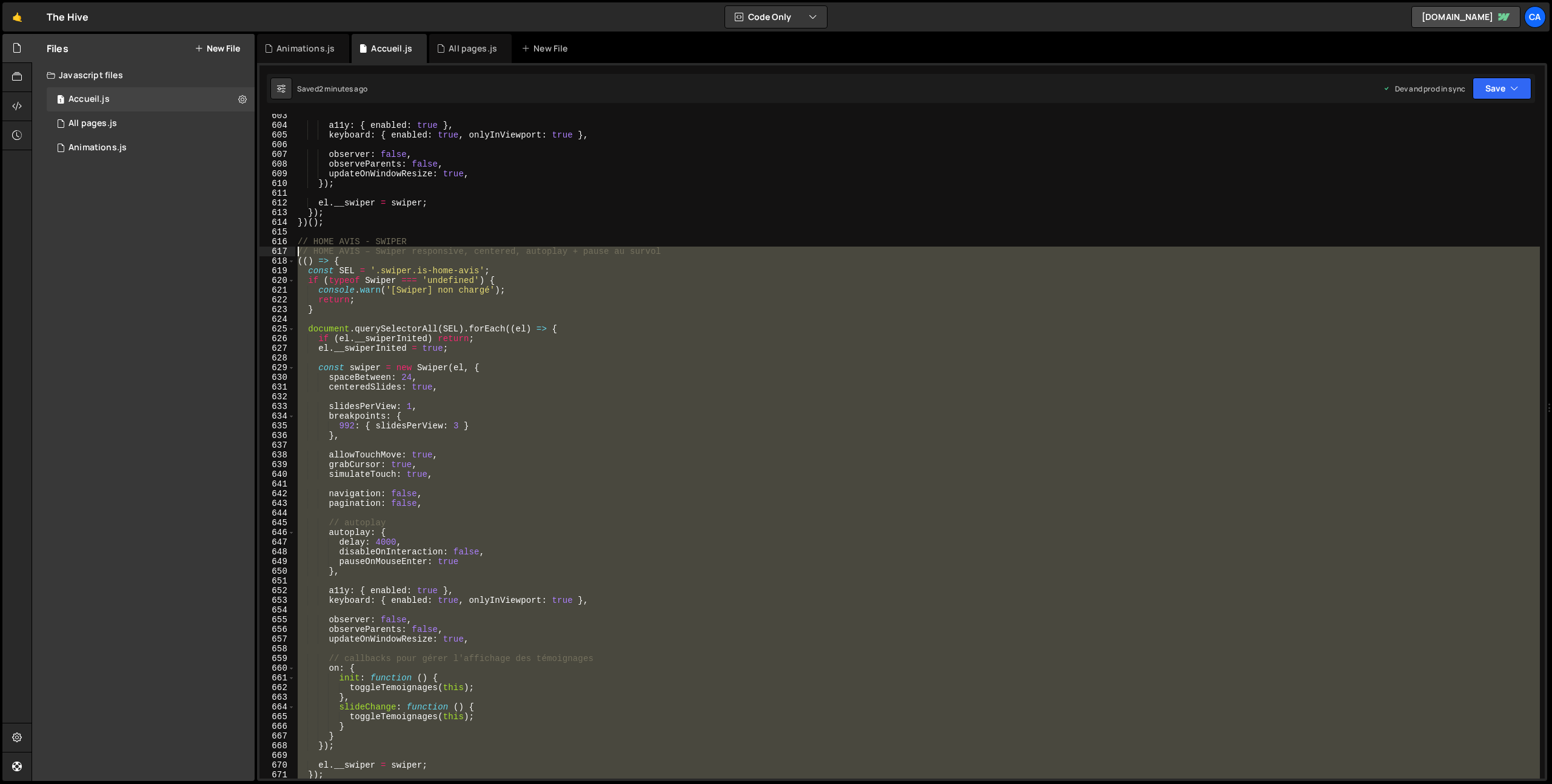
drag, startPoint x: 354, startPoint y: 720, endPoint x: 292, endPoint y: 254, distance: 470.1
click at [292, 254] on div "603 604 605 606 607 608 609 610 611 612 613 614 615 616 617 618 619 620 621 622…" at bounding box center [902, 446] width 1285 height 664
type textarea "// HOME AVIS – Swiper responsive, centered, autoplay + pause au survol (() => {"
paste textarea
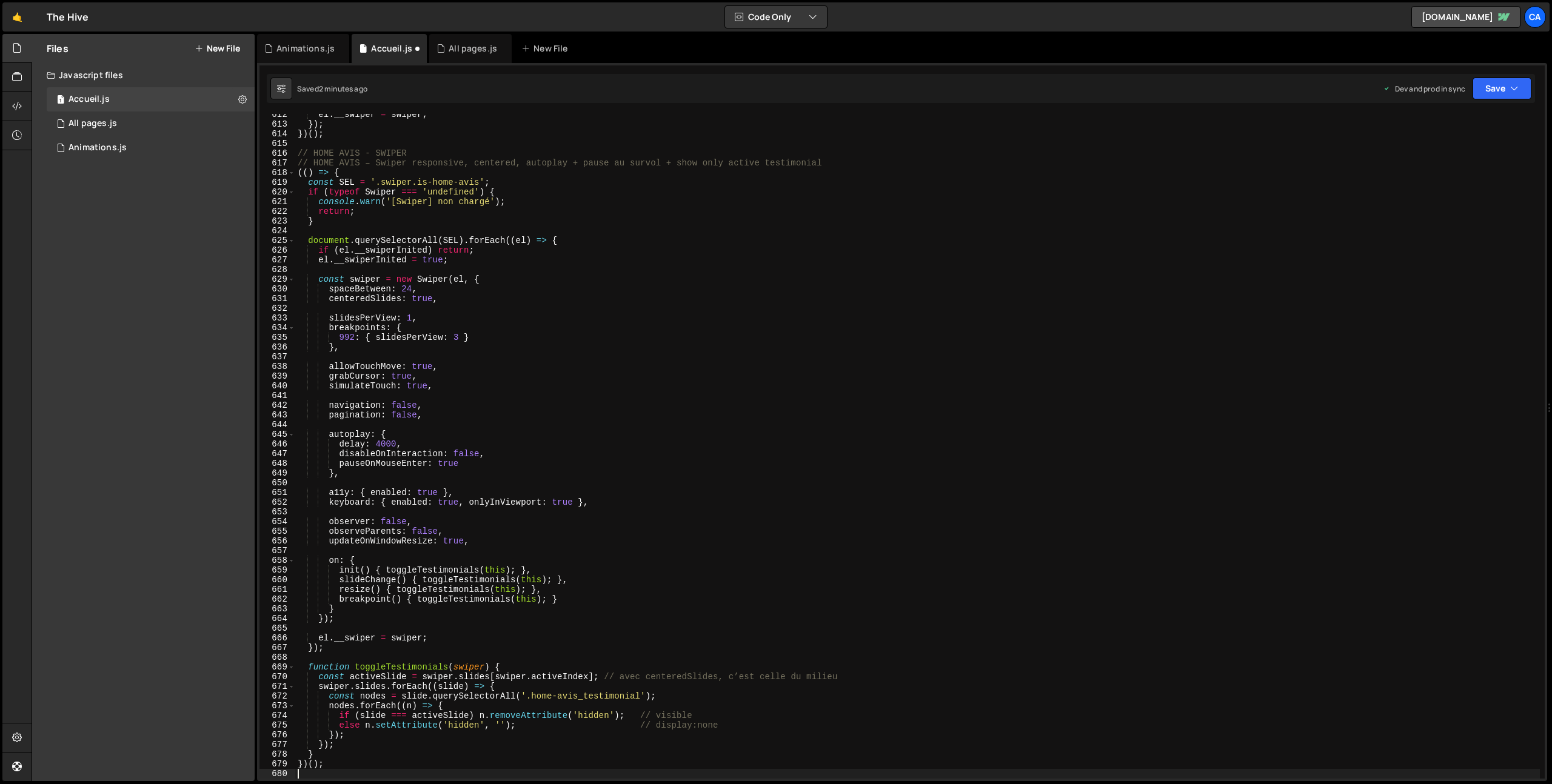
scroll to position [5928, 0]
click at [1498, 92] on button "Save" at bounding box center [1502, 89] width 58 height 22
click at [1434, 172] on div "2 minutes ago" at bounding box center [1442, 171] width 47 height 11
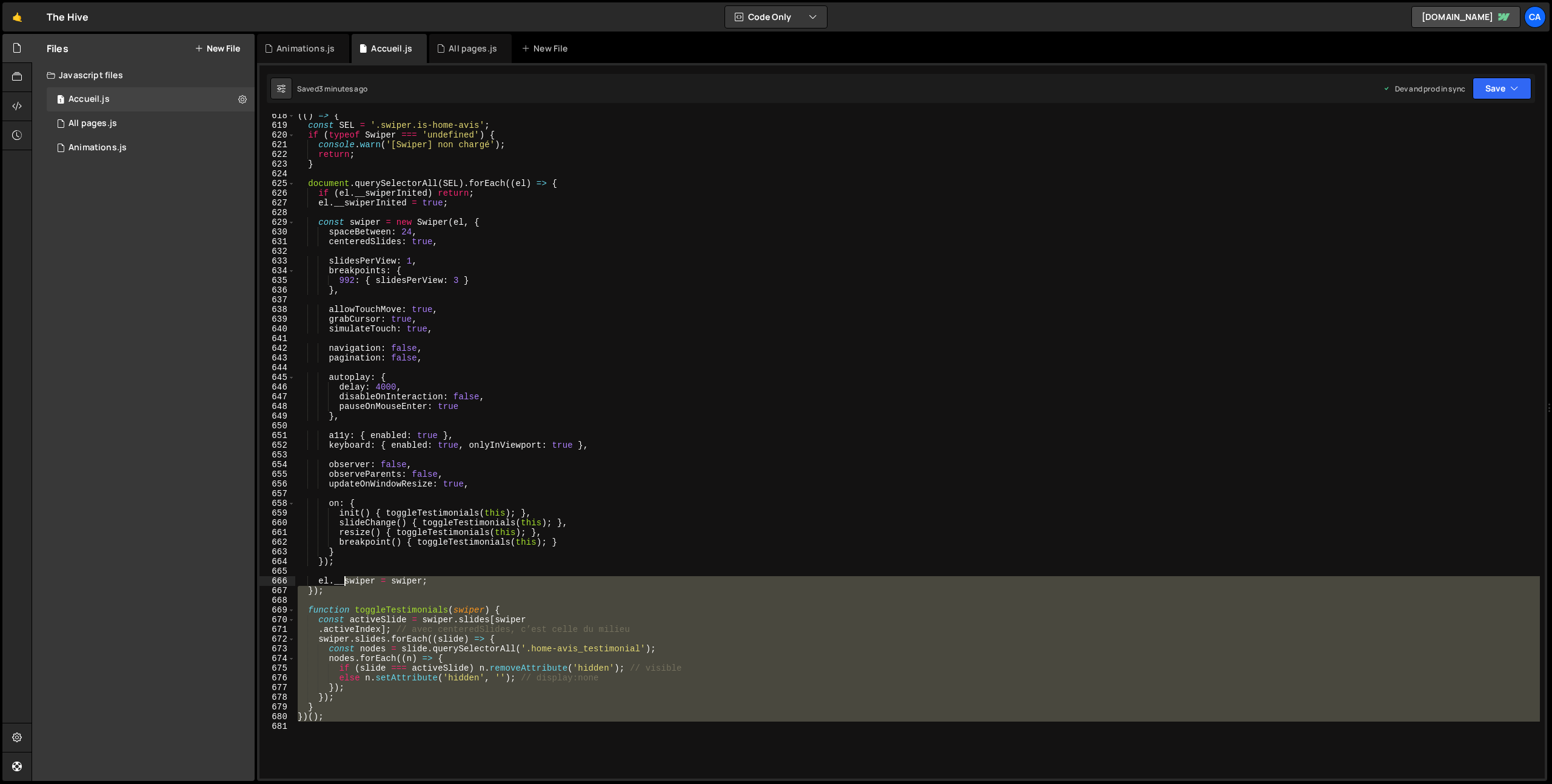
scroll to position [5849, 0]
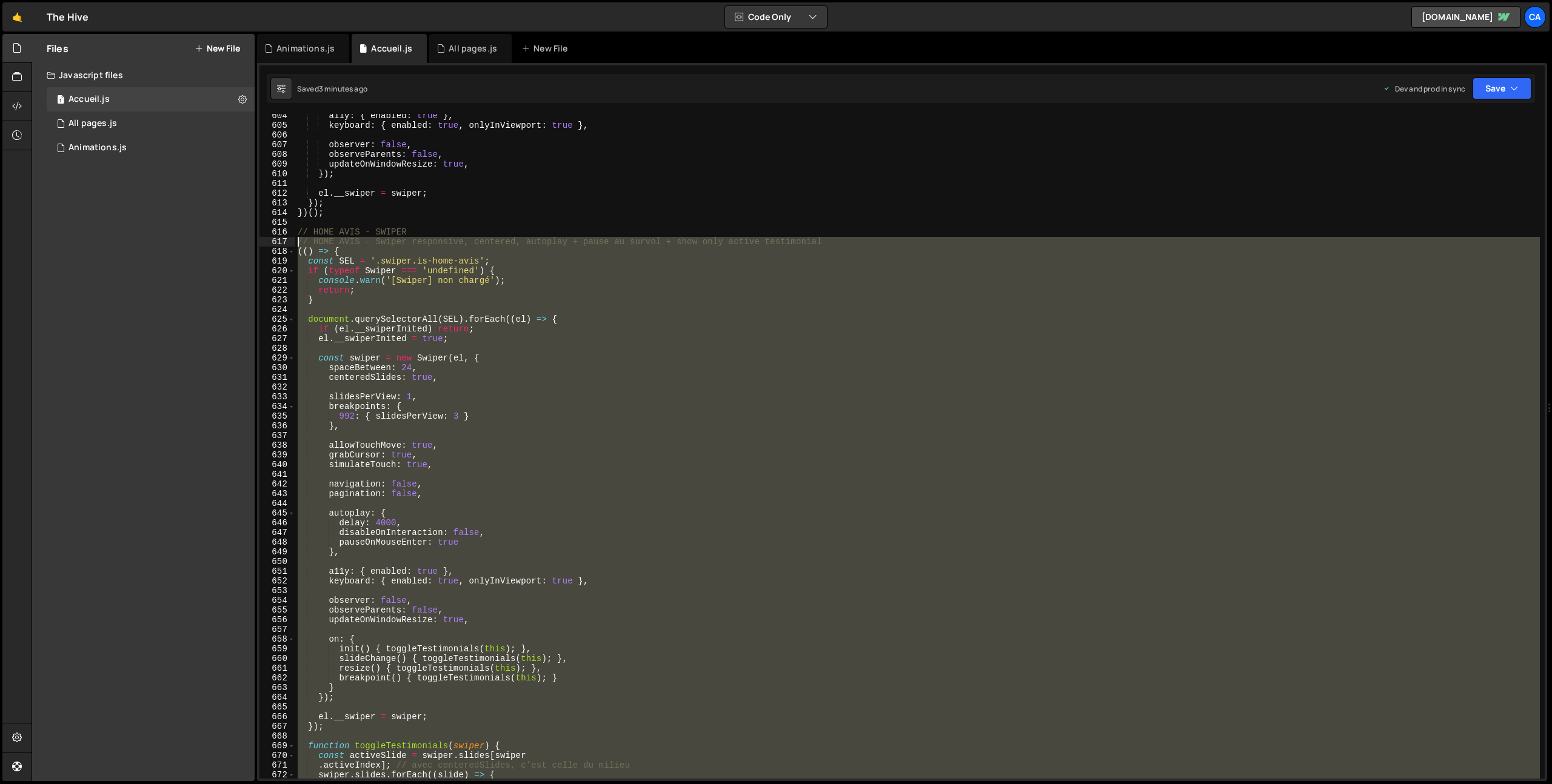
drag, startPoint x: 352, startPoint y: 712, endPoint x: 278, endPoint y: 244, distance: 473.8
click at [278, 244] on div "604 605 606 607 608 609 610 611 612 613 614 615 616 617 618 619 620 621 622 623…" at bounding box center [902, 446] width 1285 height 664
type textarea "// HOME AVIS – Swiper responsive, centered, autoplay + pause au survol + show o…"
paste textarea
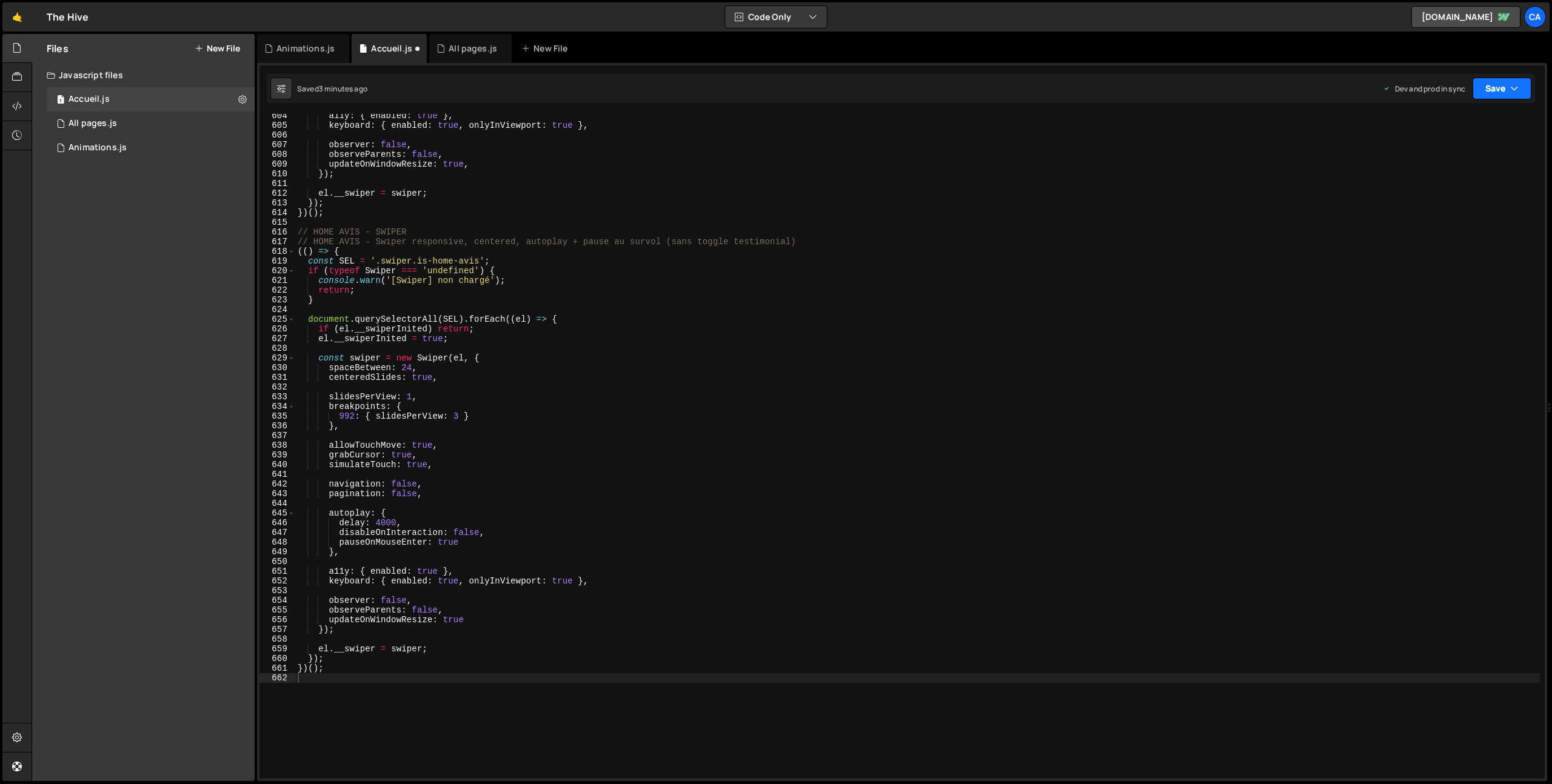
click at [1510, 89] on icon "button" at bounding box center [1515, 89] width 9 height 12
click at [1417, 167] on div "Saved 3 minutes ago" at bounding box center [1461, 171] width 126 height 14
click at [339, 703] on div "a11y : { enabled : true } , keyboard : { enabled : true , onlyInViewport : true…" at bounding box center [917, 453] width 1244 height 684
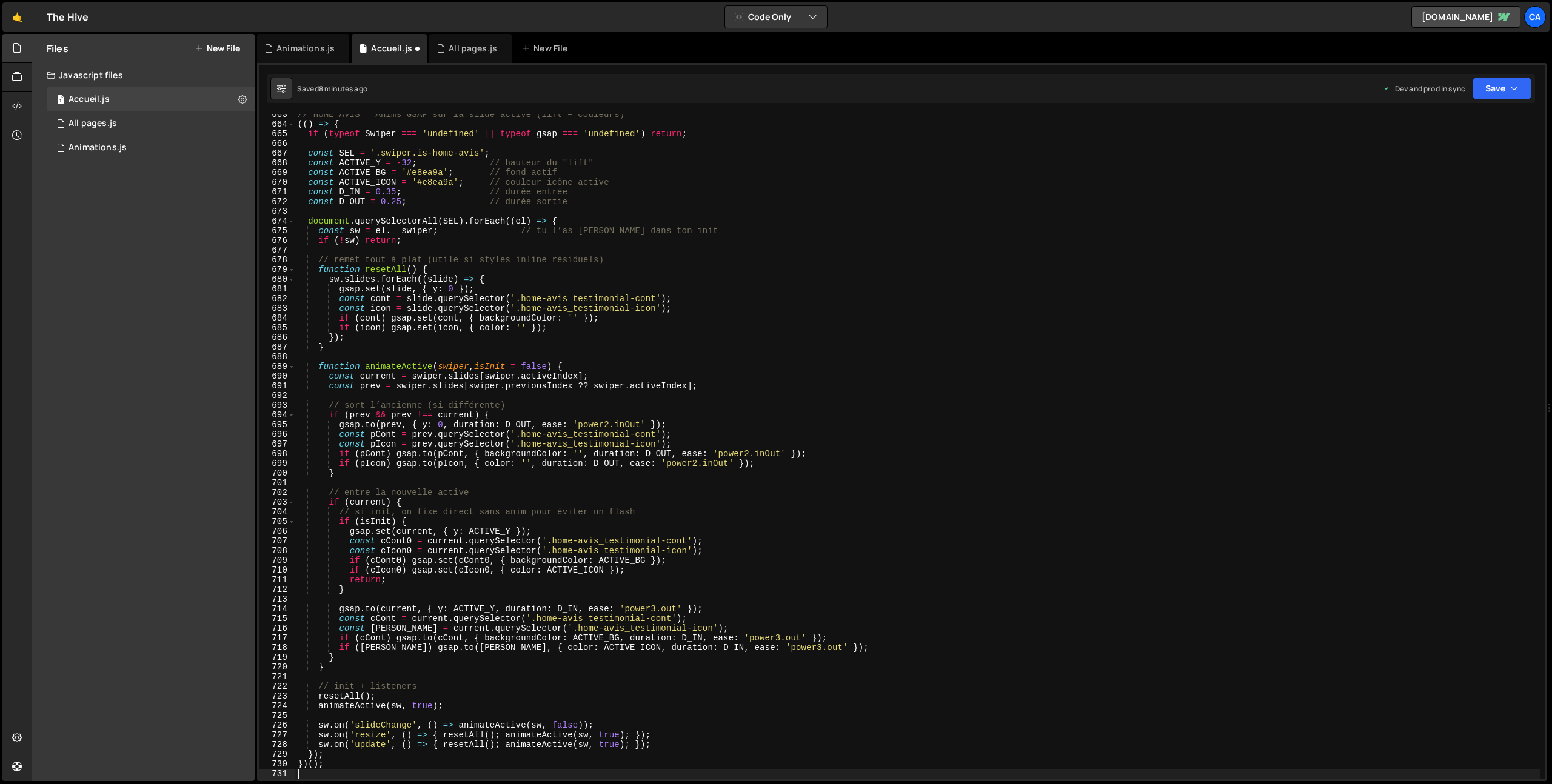
scroll to position [6423, 0]
click at [1485, 84] on button "Save" at bounding box center [1502, 89] width 58 height 22
click at [1451, 161] on div "Save to Production S" at bounding box center [1461, 158] width 126 height 12
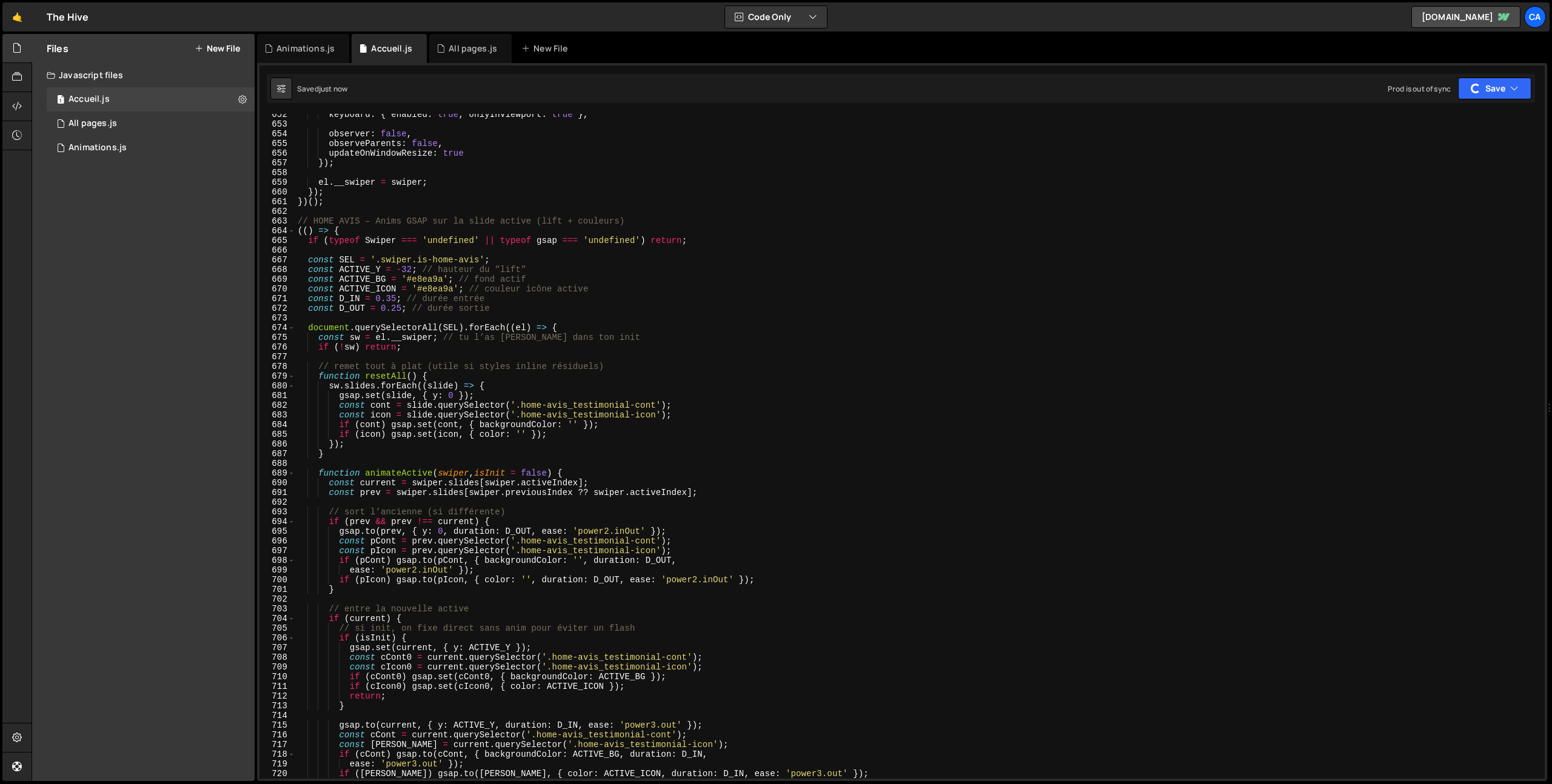
scroll to position [6268, 0]
